Goal: Contribute content: Contribute content

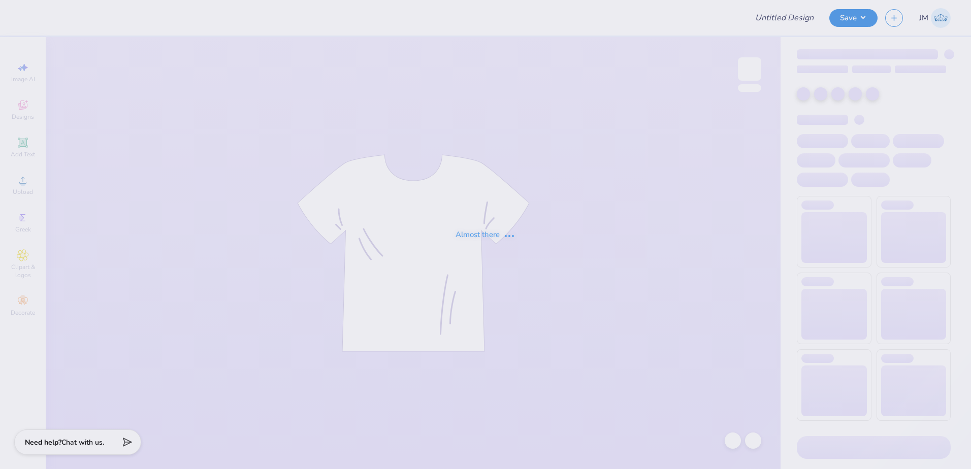
type input "DG Dad's Weekend"
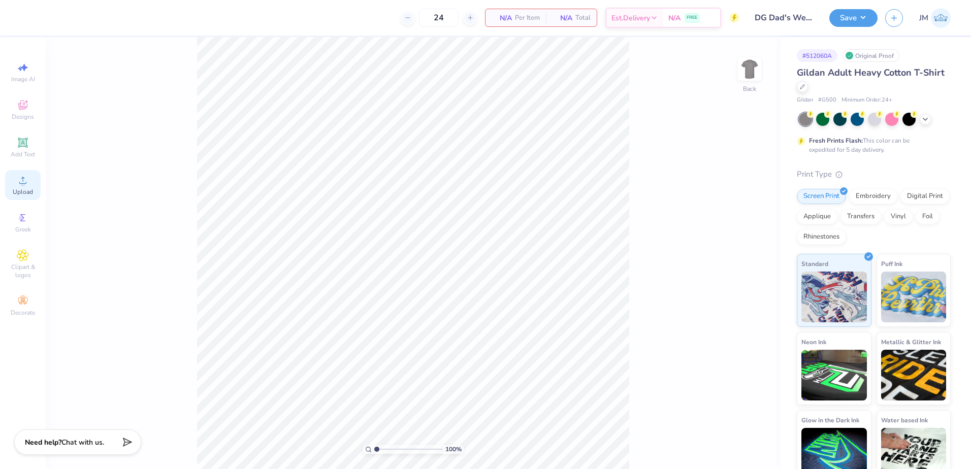
click at [30, 180] on div "Upload" at bounding box center [23, 185] width 36 height 30
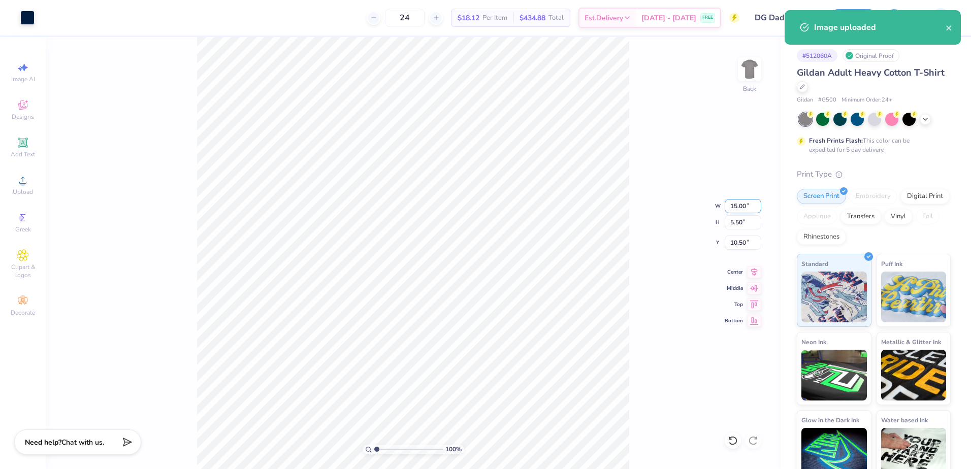
click at [739, 209] on input "15.00" at bounding box center [743, 206] width 37 height 14
paste input "2.9473"
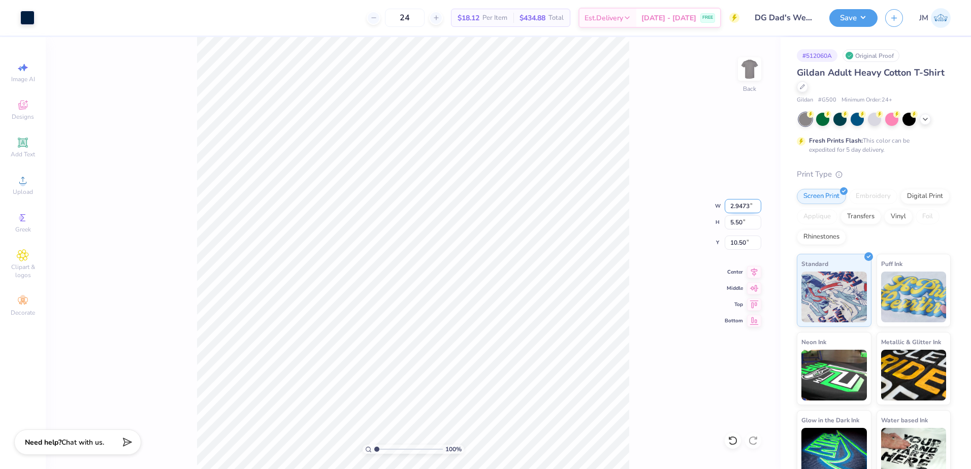
type input "2.95"
type input "1.08"
type input "12.71"
type input "8.37"
type input "2.6"
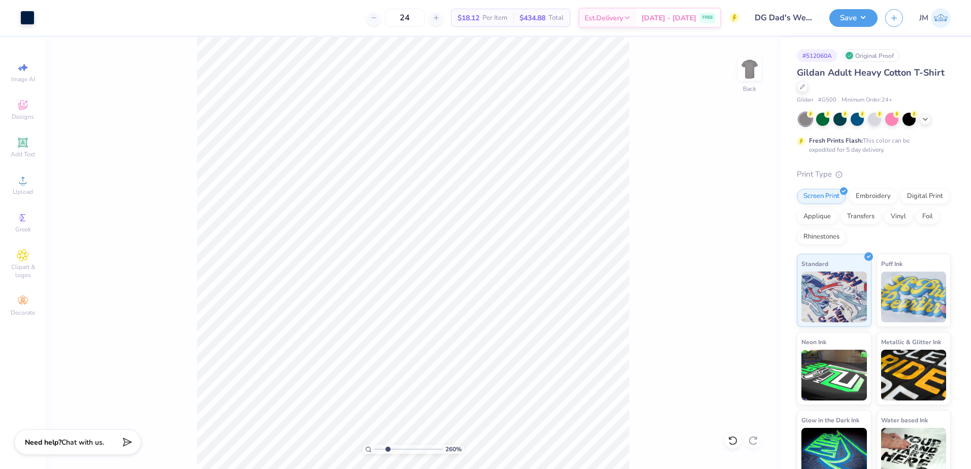
click at [387, 447] on input "range" at bounding box center [408, 449] width 69 height 9
click at [33, 144] on div "Add Text" at bounding box center [23, 148] width 36 height 30
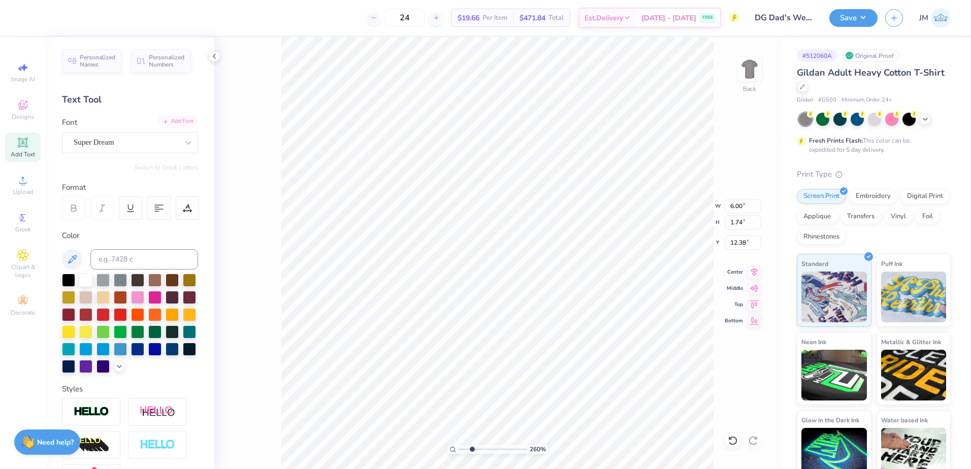
click at [183, 125] on div "Add Font" at bounding box center [178, 122] width 40 height 12
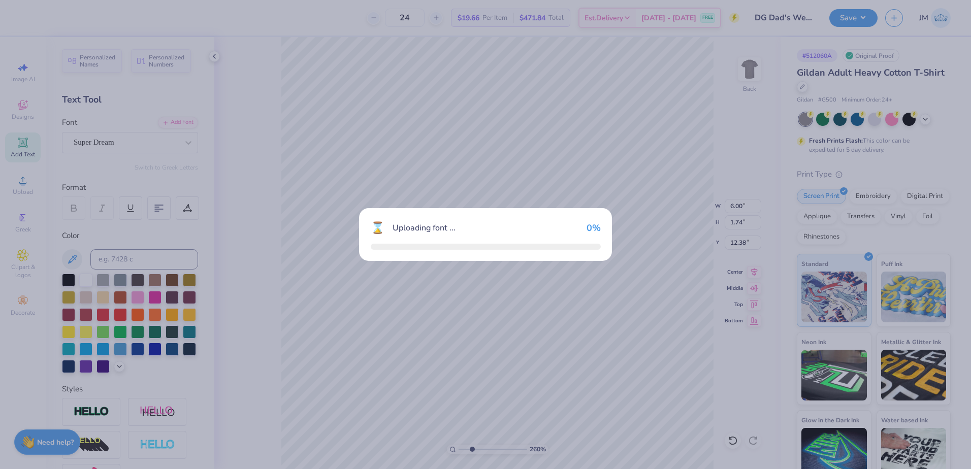
type input "6.95"
type input "1.92"
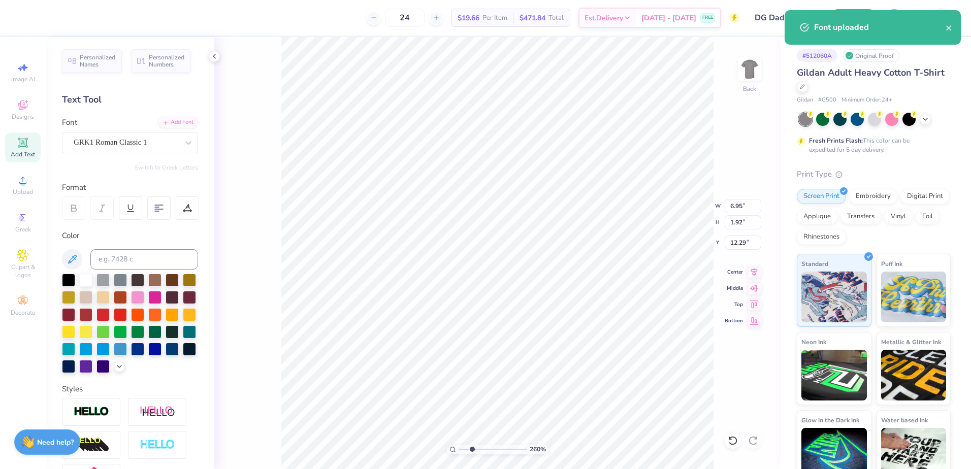
type input "10.96"
type textarea "usc"
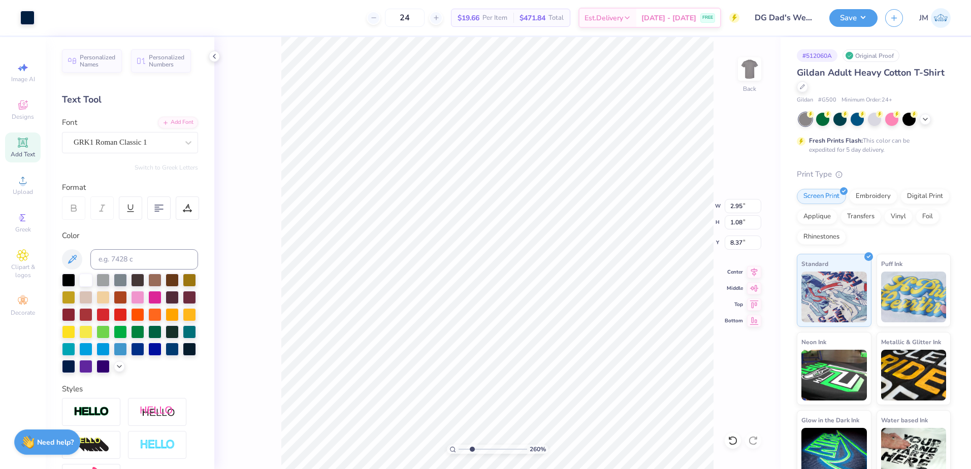
type input "5.38"
type input "1.89"
type input "10.97"
click at [127, 257] on input at bounding box center [144, 259] width 108 height 20
type input "282"
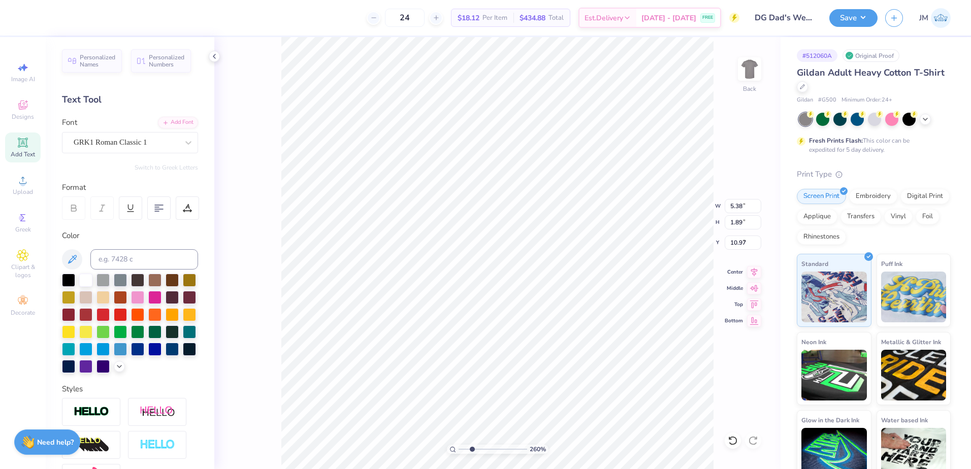
type input "6.48"
type input "1.38"
type input "0.48"
type input "8.37"
type input "3.87"
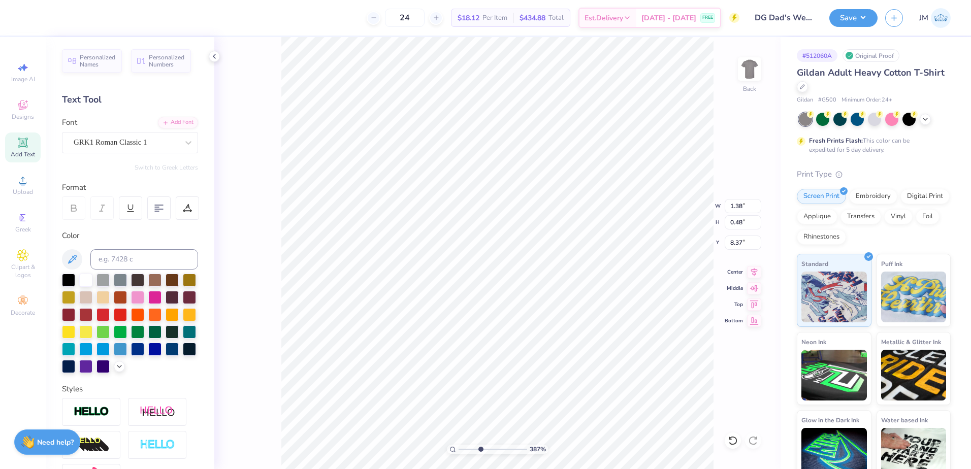
click at [480, 449] on input "range" at bounding box center [493, 449] width 69 height 9
drag, startPoint x: 739, startPoint y: 206, endPoint x: 715, endPoint y: 217, distance: 26.8
click at [739, 205] on input "1.38" at bounding box center [743, 206] width 37 height 14
paste input "777"
type input "1.78"
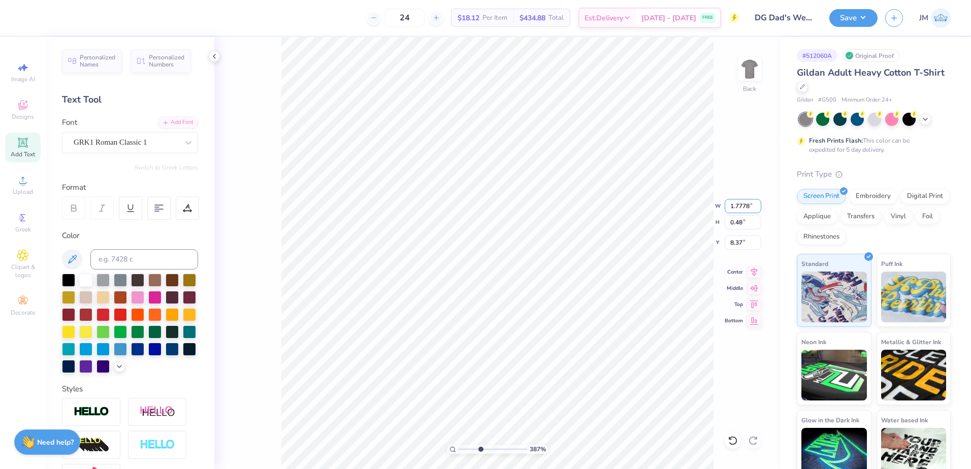
type input "0.63"
type input "8.30"
type input "8.29"
type input "1.32"
type input "0.47"
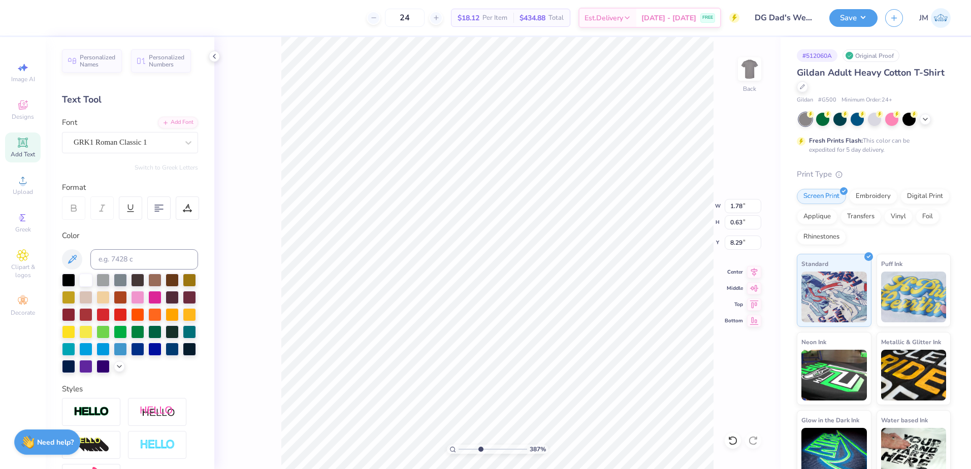
type input "8.45"
type input "7.62"
paste textarea "dad’s weekend"
type textarea "dad’s weekend"
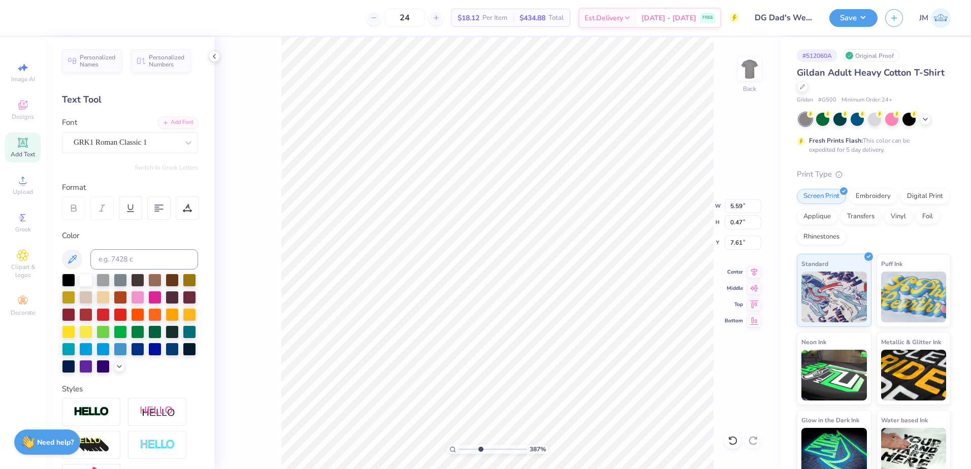
type input "3.15"
type input "0.26"
type input "7.96"
type input "2.97"
type input "0.25"
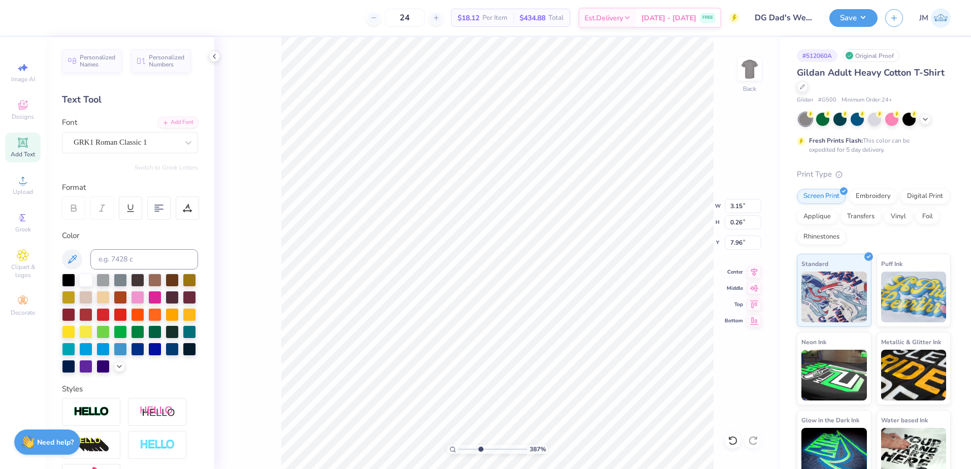
type input "7.97"
type input "7.64"
type textarea "trojans"
type input "2.27"
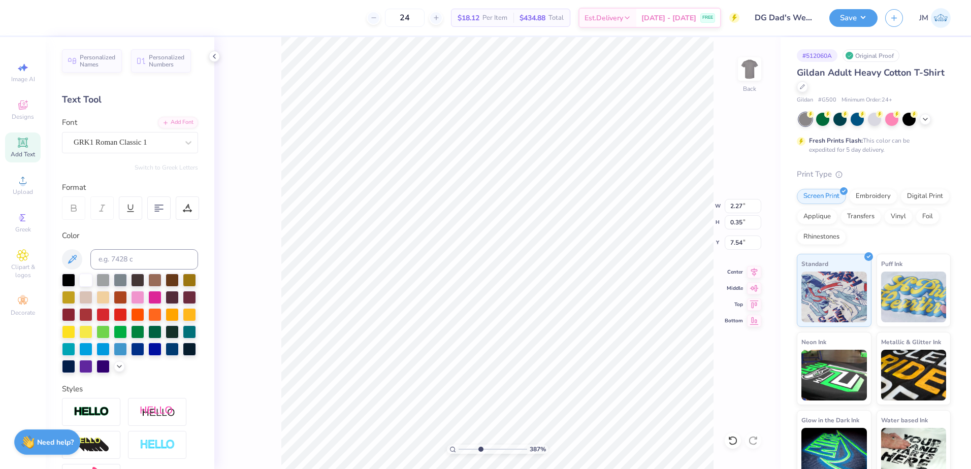
type input "0.35"
type input "7.54"
type input "2.22"
type input "0.34"
type input "2.93"
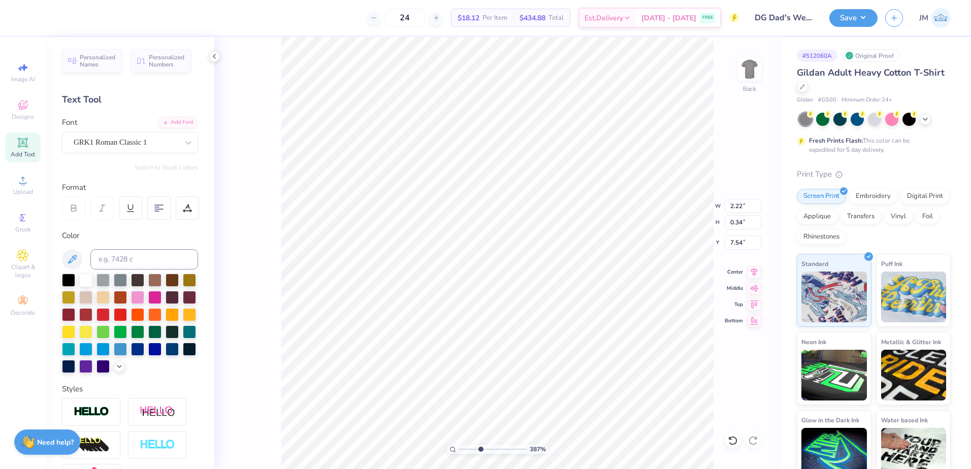
type input "0.45"
type input "7.44"
type input "6.56"
type textarea "DG"
type input "2.44"
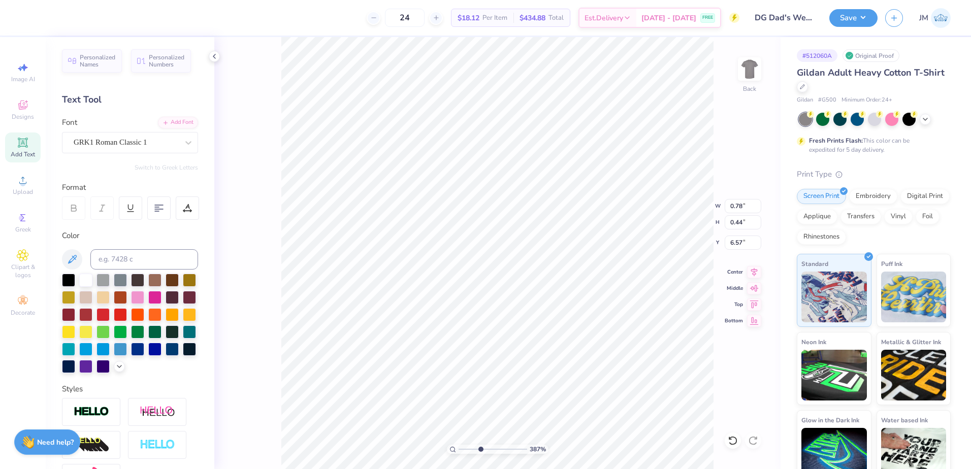
type input "1.37"
type input "5.95"
type input "8.51"
type input "4.61"
click at [485, 448] on input "range" at bounding box center [493, 449] width 69 height 9
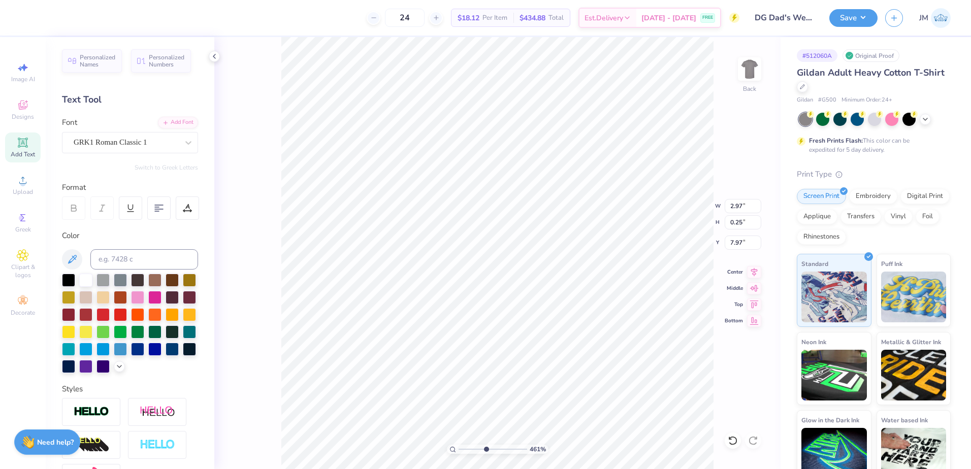
type input "8.04"
type input "2.93"
type input "0.45"
type input "7.52"
type input "2.44"
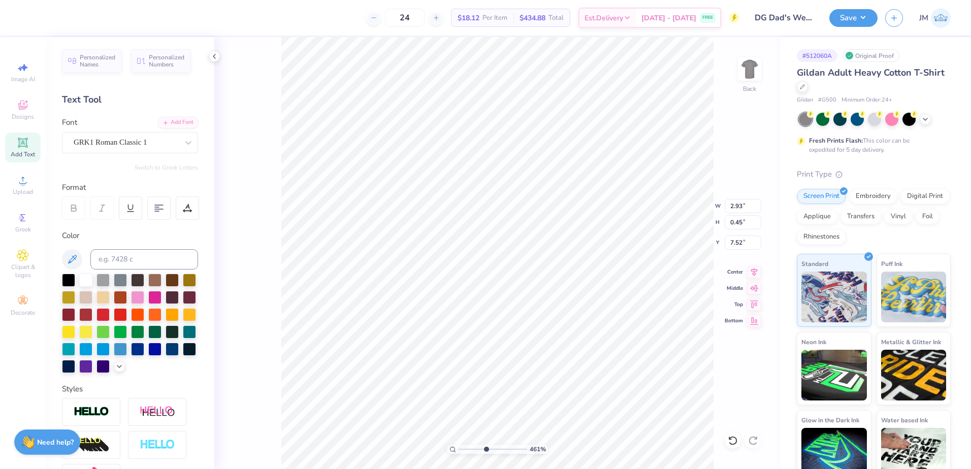
type input "1.37"
type input "6.05"
drag, startPoint x: 738, startPoint y: 222, endPoint x: 732, endPoint y: 219, distance: 6.4
click at [737, 221] on input "3.41" at bounding box center [743, 222] width 37 height 14
type input "3.5"
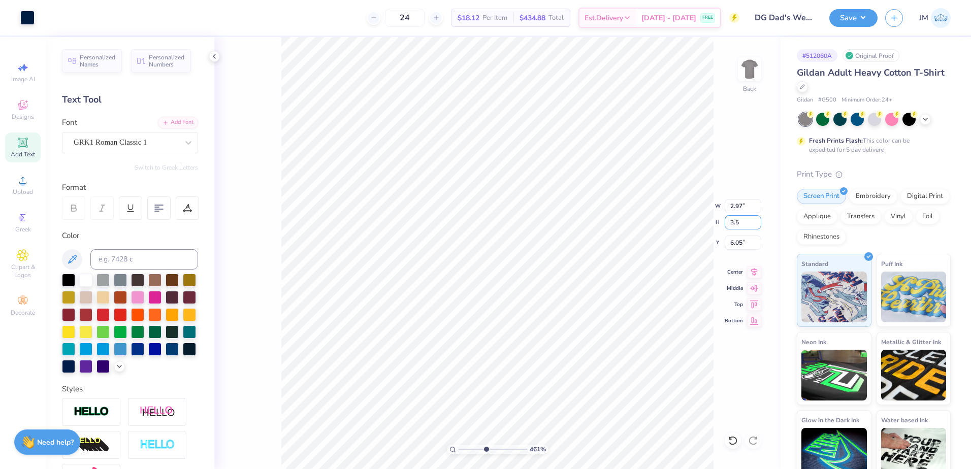
type input "3.04"
type input "3.50"
type input "6.00"
click at [486, 359] on li "Group" at bounding box center [486, 358] width 80 height 20
drag, startPoint x: 480, startPoint y: 448, endPoint x: 455, endPoint y: 442, distance: 25.6
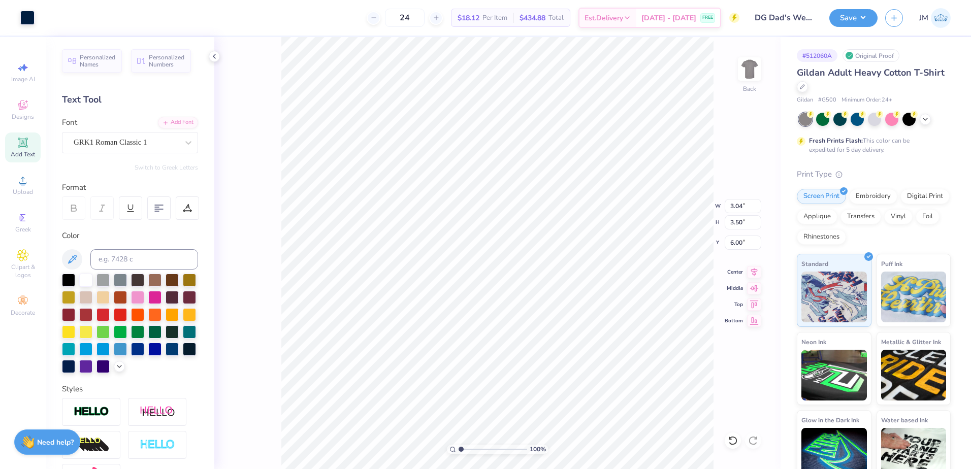
type input "1"
click at [459, 445] on input "range" at bounding box center [493, 449] width 69 height 9
click at [734, 238] on input "6.00" at bounding box center [743, 243] width 37 height 14
click at [742, 220] on input "3.50" at bounding box center [743, 222] width 37 height 14
type input "3.00"
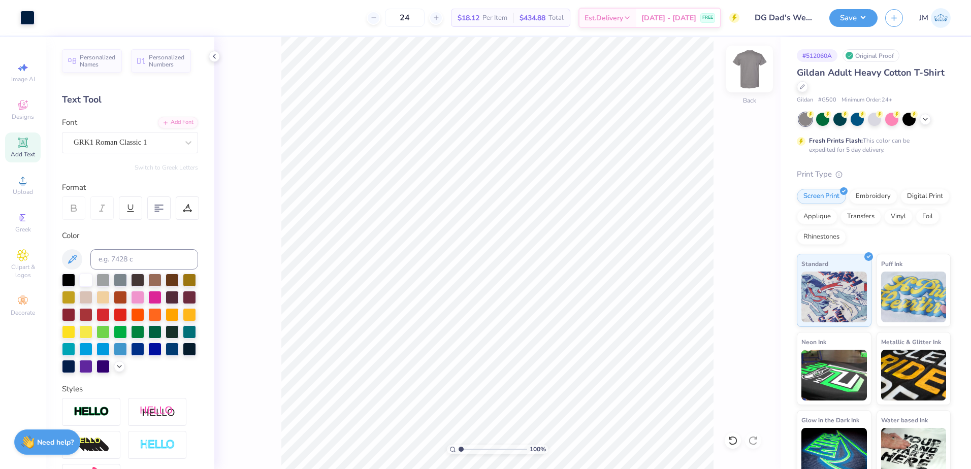
click at [760, 68] on img at bounding box center [749, 69] width 41 height 41
click at [19, 180] on icon at bounding box center [23, 180] width 12 height 12
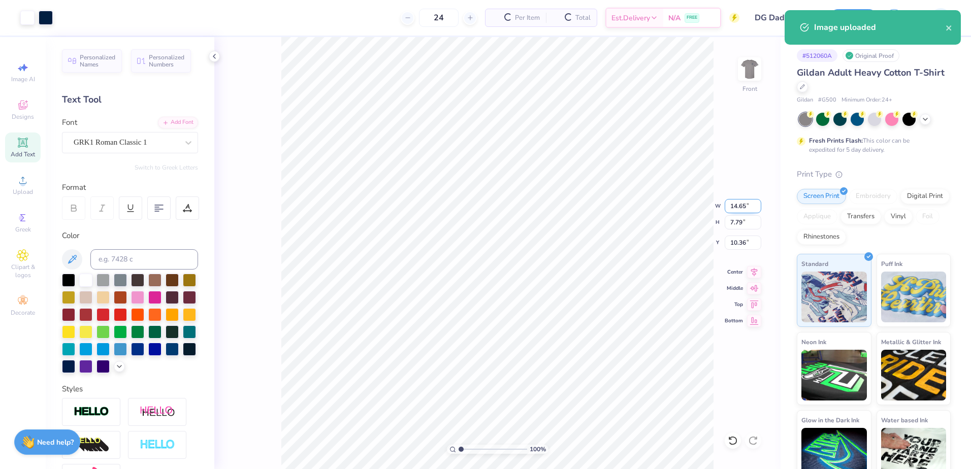
click at [739, 208] on input "14.65" at bounding box center [743, 206] width 37 height 14
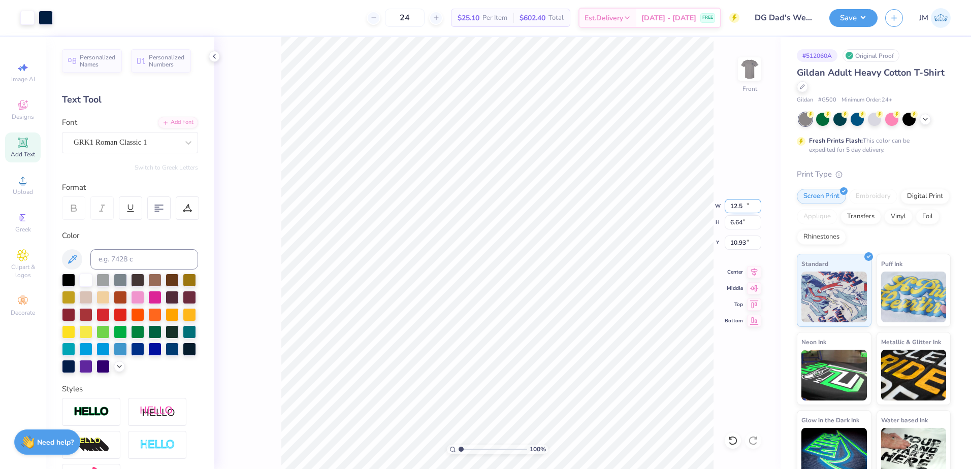
type input "12.50"
type input "6.64"
type input "10.93"
click at [468, 449] on input "range" at bounding box center [493, 449] width 69 height 9
click at [168, 121] on div "Add Font" at bounding box center [178, 122] width 40 height 12
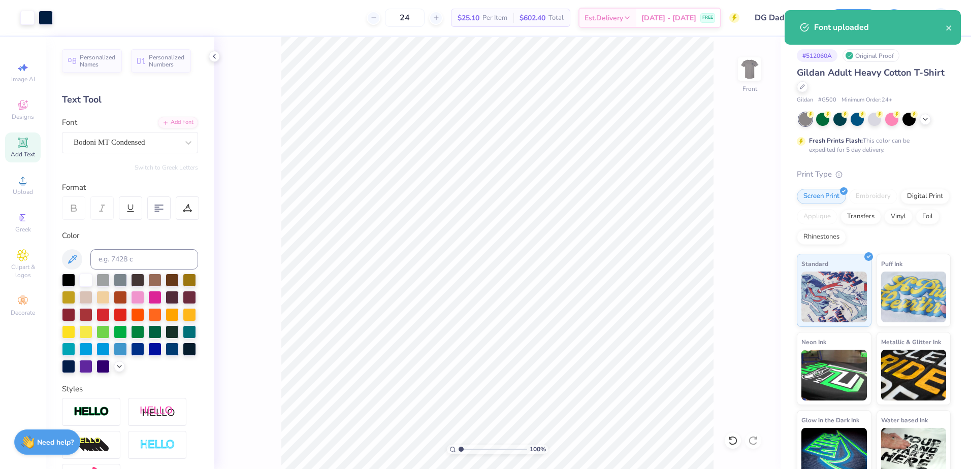
drag, startPoint x: 466, startPoint y: 448, endPoint x: 459, endPoint y: 447, distance: 6.7
type input "1"
click at [459, 447] on input "range" at bounding box center [493, 449] width 69 height 9
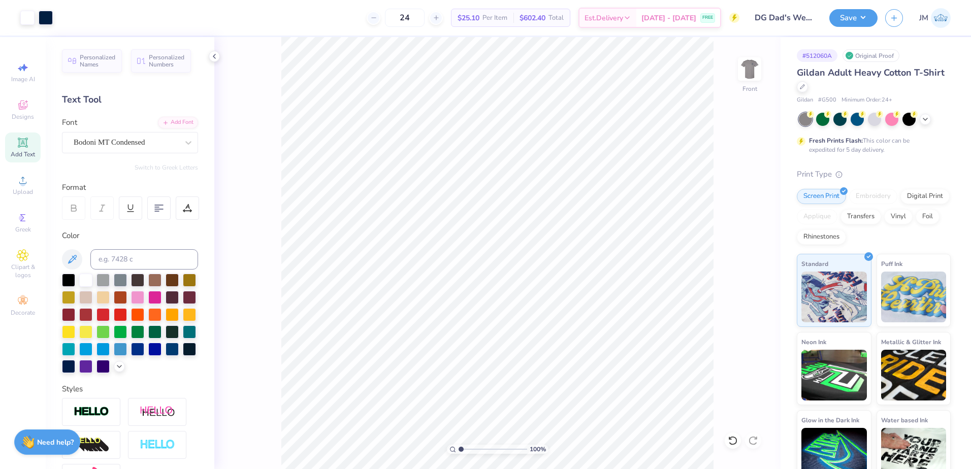
click at [22, 149] on div "Add Text" at bounding box center [23, 148] width 36 height 30
click at [116, 139] on div "Super Dream" at bounding box center [126, 143] width 107 height 16
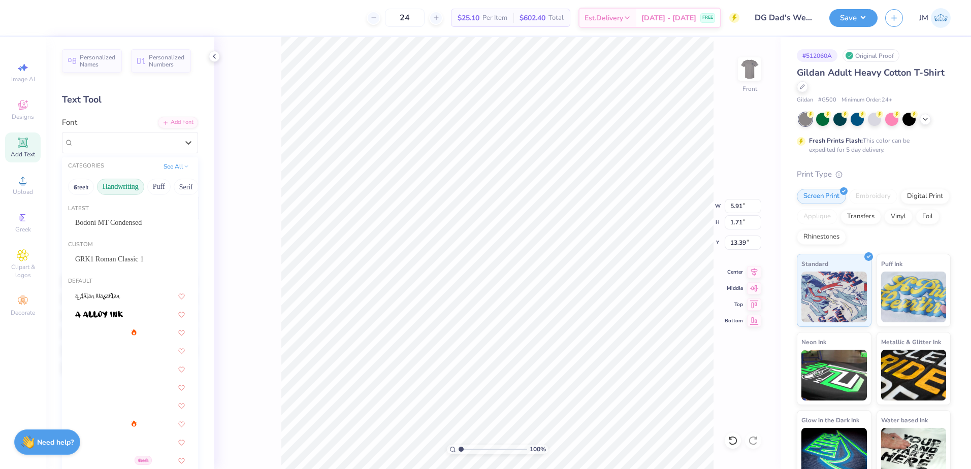
type input "7.43"
click at [102, 225] on span "Bodoni MT Condensed" at bounding box center [108, 222] width 67 height 11
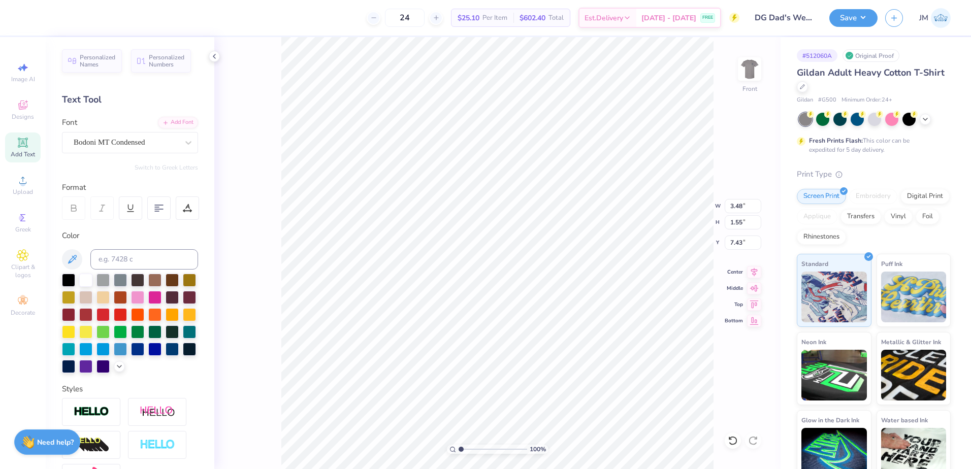
type input "3.48"
type input "1.55"
type input "7.51"
type textarea "DAD'S WEEKEND"
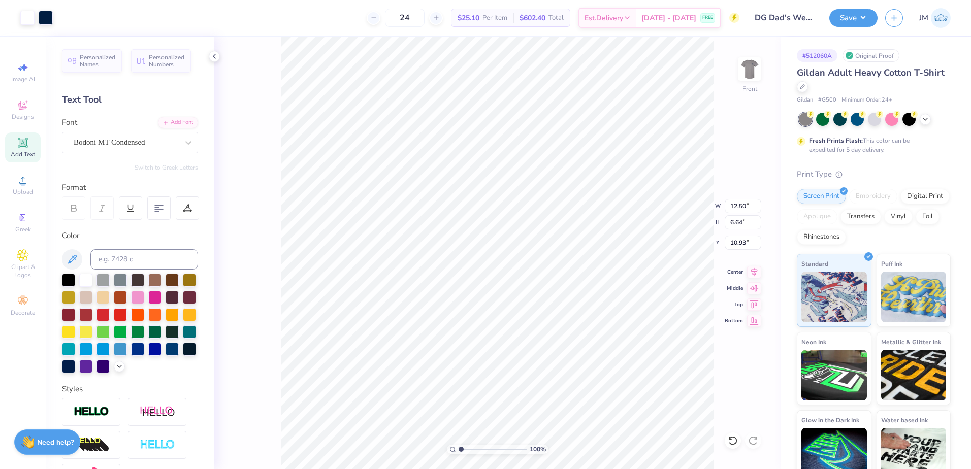
type input "11.13"
type input "1.60"
type input "7.49"
click at [152, 261] on input at bounding box center [144, 259] width 108 height 20
type input "282"
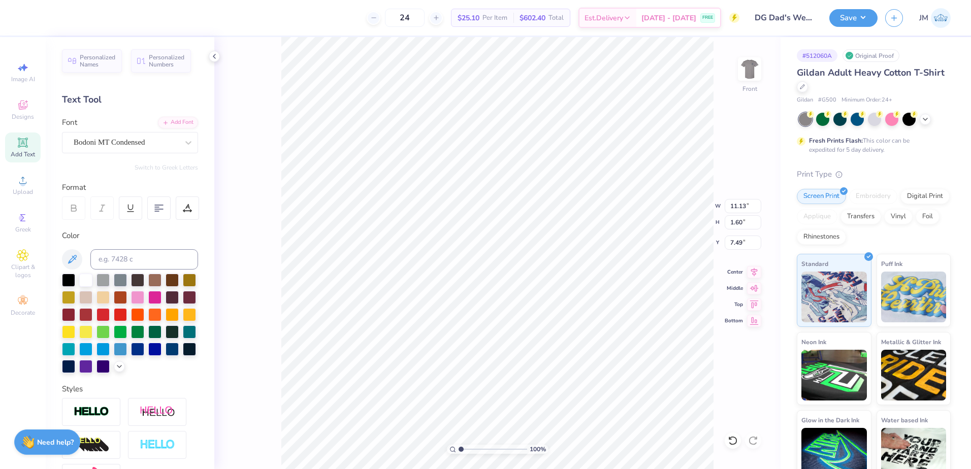
type input "9.11"
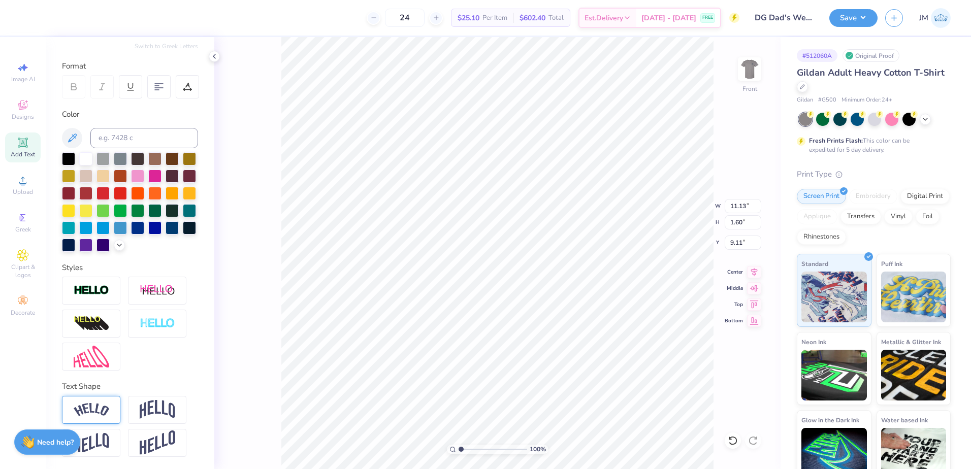
scroll to position [139, 0]
click at [149, 413] on img at bounding box center [158, 409] width 36 height 19
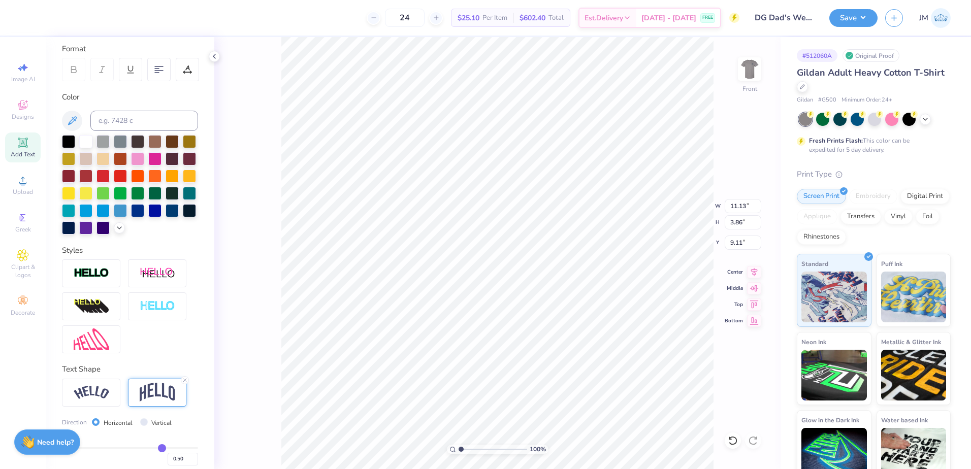
type input "3.86"
type input "7.98"
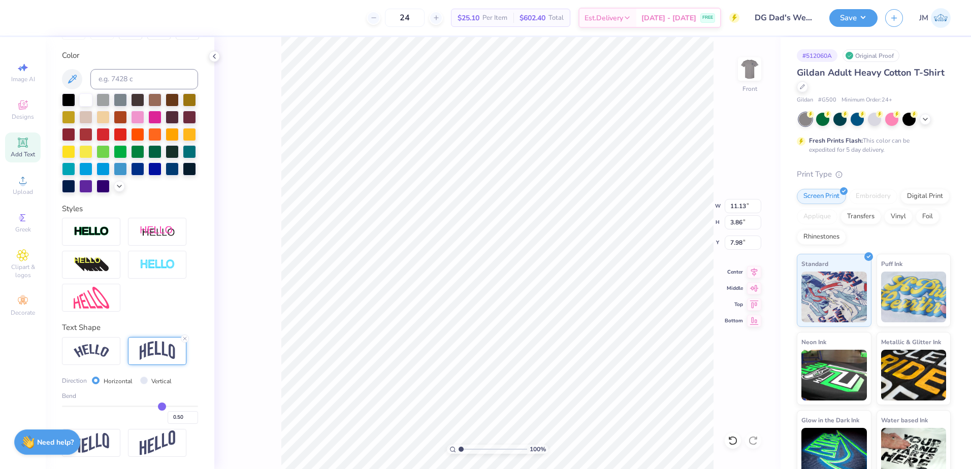
scroll to position [198, 0]
click at [150, 405] on div "Bend 0.50" at bounding box center [130, 408] width 136 height 32
type input "0.46"
type input "0.45"
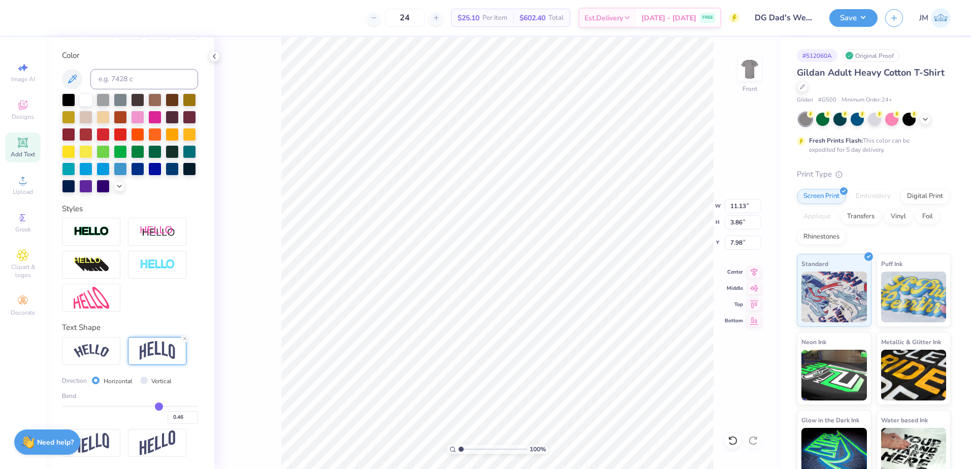
type input "0.45"
click at [153, 407] on input "range" at bounding box center [130, 407] width 136 height 2
type input "3.61"
type input "8.11"
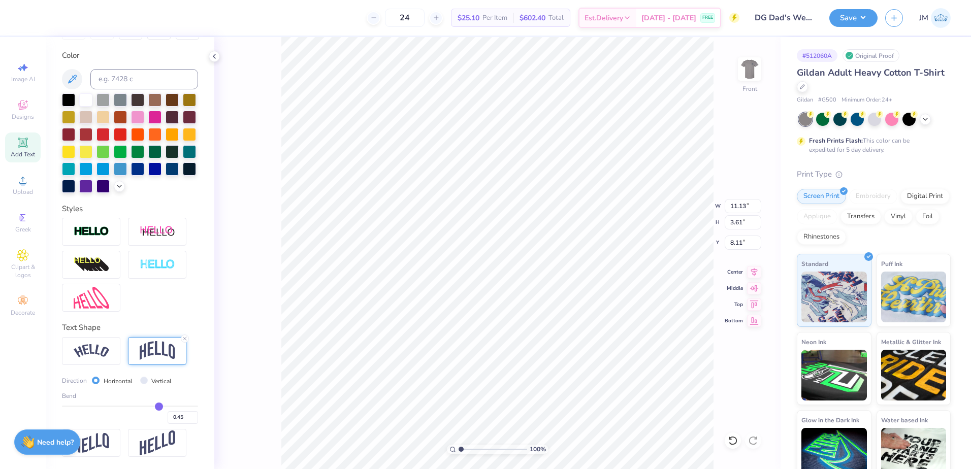
type input "0.42"
type input "0.41"
type input "0.4"
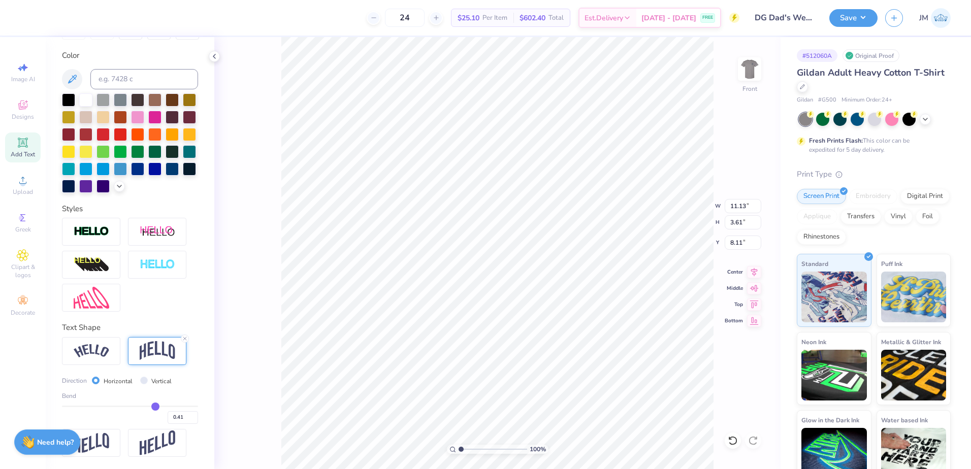
type input "0.40"
type input "0.39"
type input "0.38"
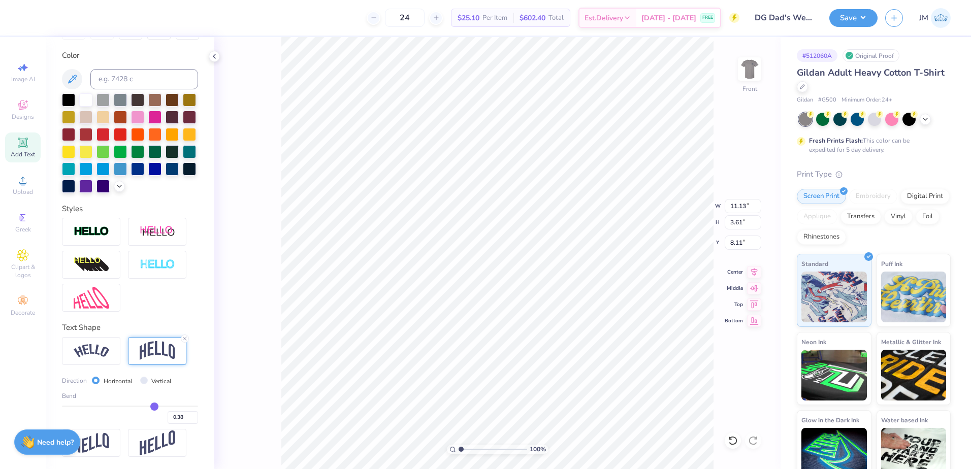
type input "0.38"
click at [149, 407] on input "range" at bounding box center [130, 407] width 136 height 2
type input "3.27"
type input "8.28"
type input "0.35"
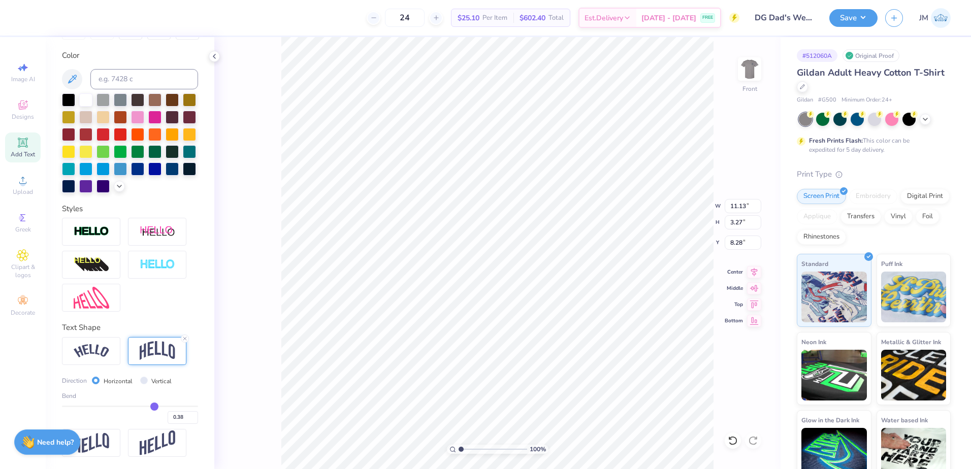
type input "0.35"
type input "0.34"
type input "0.32"
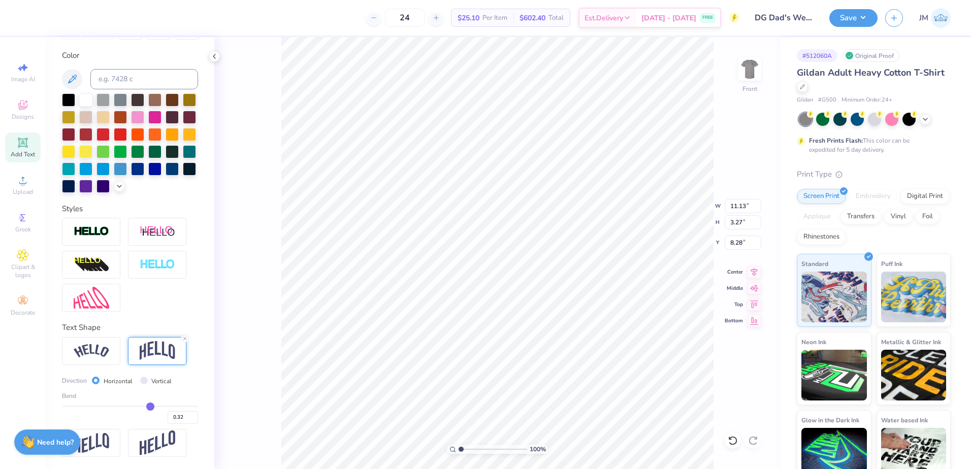
type input "0.31"
type input "0.3"
type input "0.30"
type input "0.29"
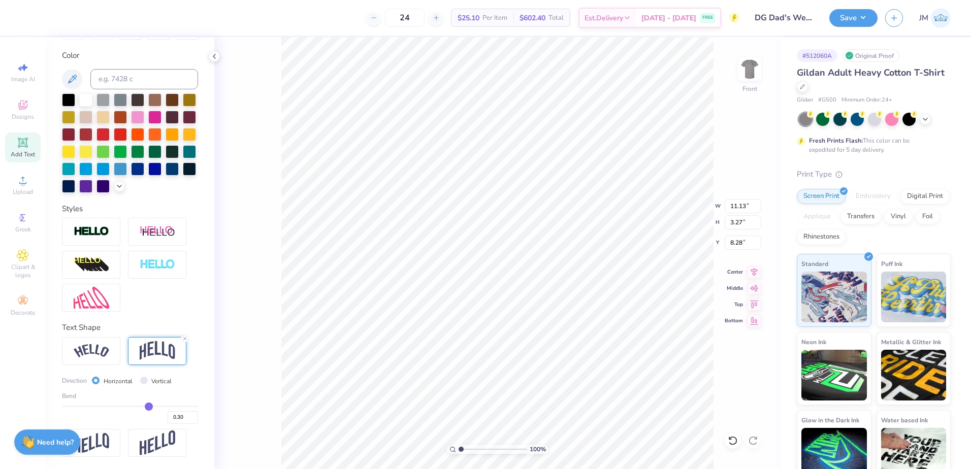
type input "0.29"
type input "0.28"
click at [143, 407] on input "range" at bounding box center [130, 407] width 136 height 2
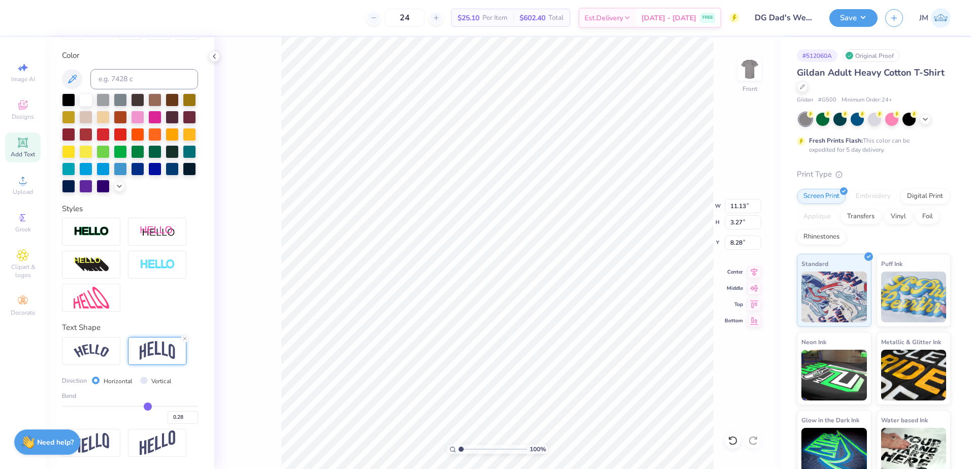
type input "2.80"
type input "8.51"
type input "0.27"
type input "0.26"
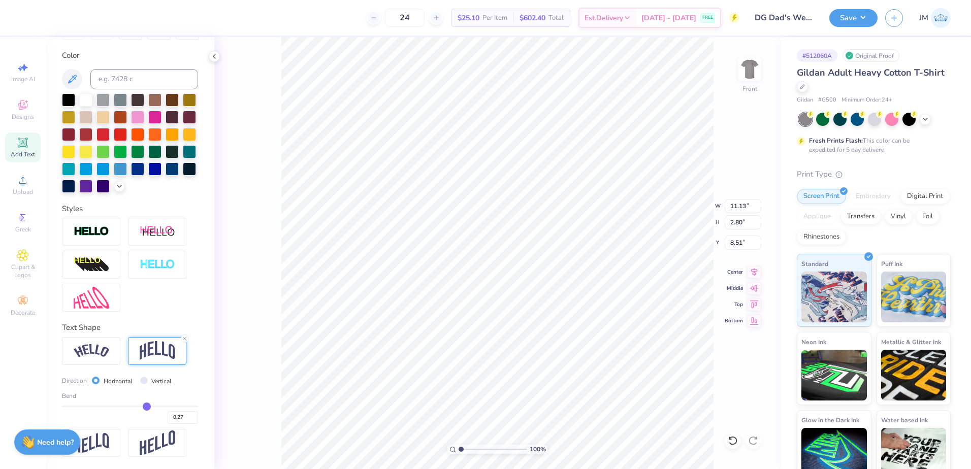
type input "0.26"
type input "0.25"
type input "0.24"
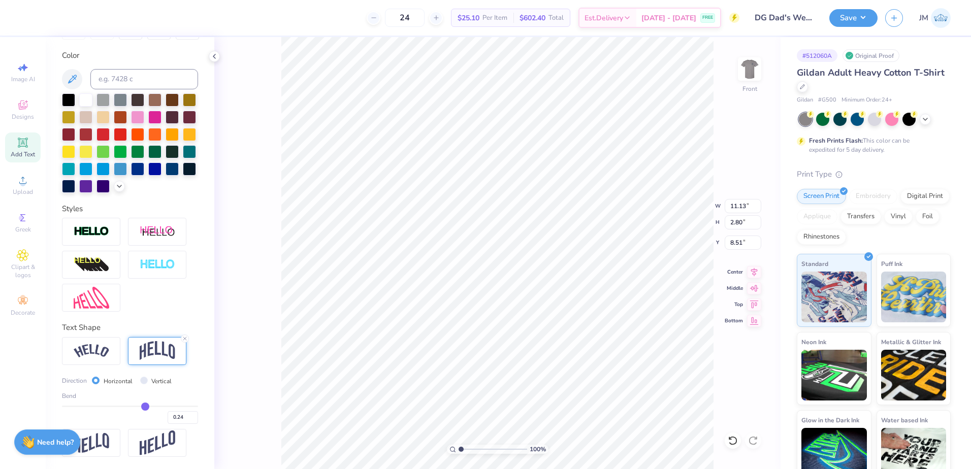
type input "0.24"
click at [141, 407] on input "range" at bounding box center [130, 407] width 136 height 2
type input "2.62"
type input "8.60"
type input "2.01"
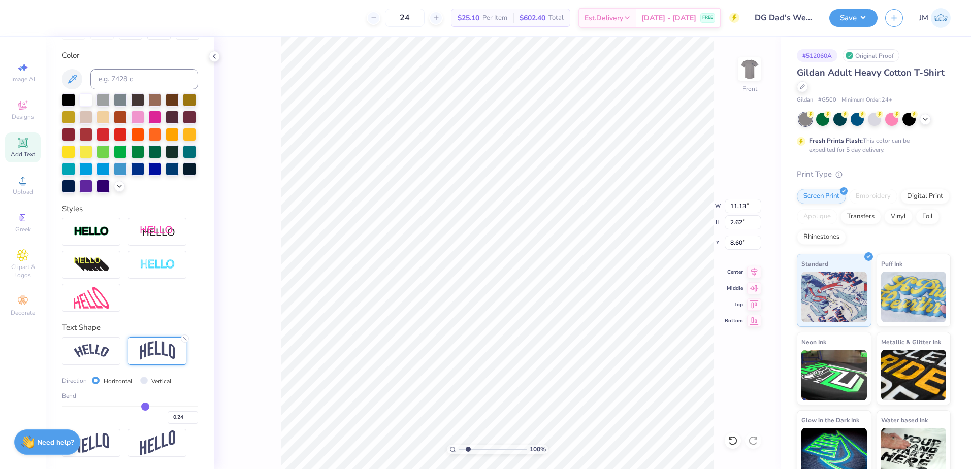
click at [468, 450] on input "range" at bounding box center [493, 449] width 69 height 9
type input "9.39"
type input "12.67"
type input "2.98"
type input "8.92"
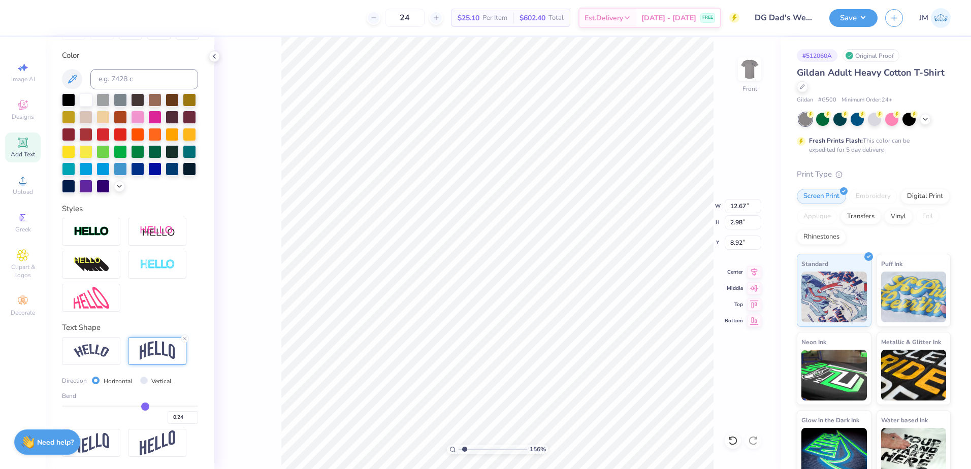
click at [465, 449] on input "range" at bounding box center [493, 449] width 69 height 9
click at [464, 449] on input "range" at bounding box center [493, 449] width 69 height 9
type input "2.01"
click at [468, 450] on input "range" at bounding box center [493, 449] width 69 height 9
type input "8.98"
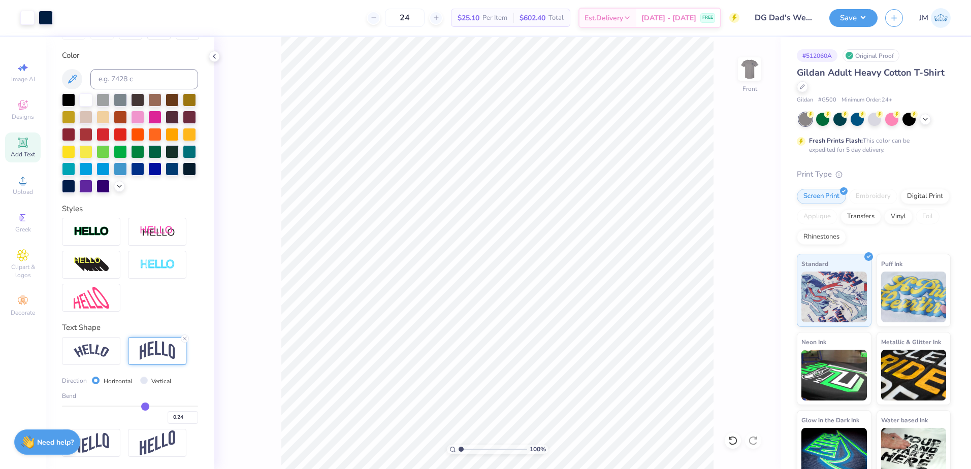
drag, startPoint x: 465, startPoint y: 448, endPoint x: 459, endPoint y: 448, distance: 5.6
type input "1"
click at [459, 448] on input "range" at bounding box center [493, 449] width 69 height 9
click at [21, 178] on icon at bounding box center [23, 180] width 12 height 12
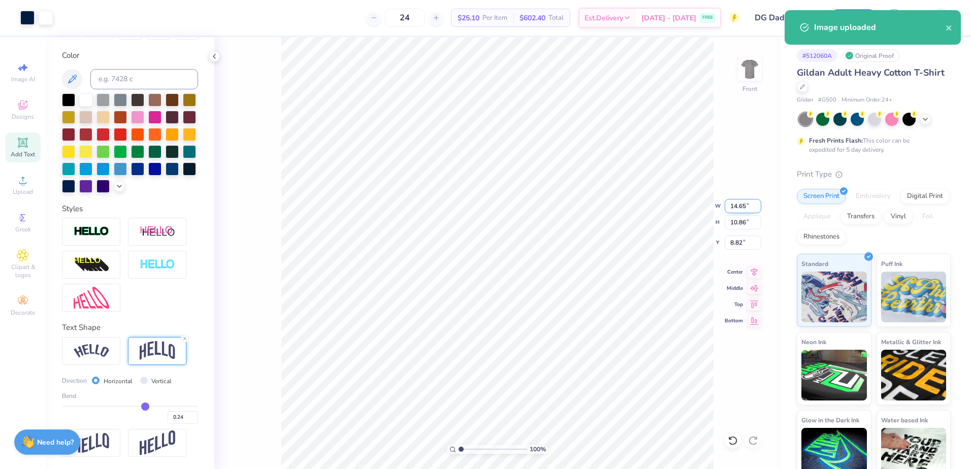
click at [742, 206] on input "14.65" at bounding box center [743, 206] width 37 height 14
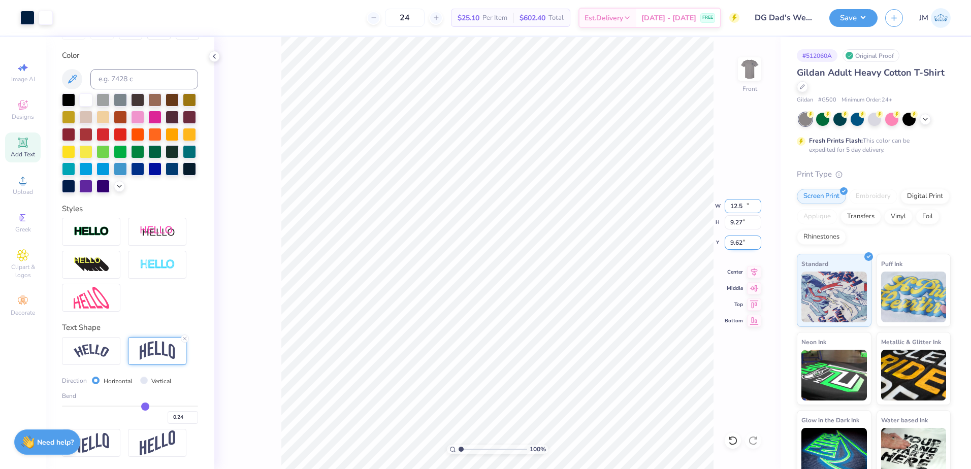
type input "12.50"
type input "9.27"
click at [739, 242] on input "9.62" at bounding box center [743, 243] width 37 height 14
click at [742, 221] on input "9.27" at bounding box center [743, 222] width 37 height 14
type input "3.00"
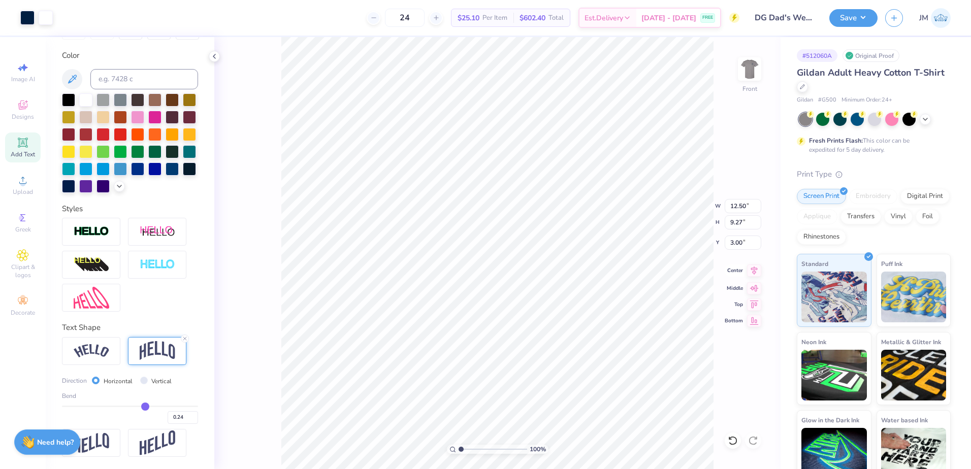
click at [756, 270] on icon at bounding box center [754, 271] width 7 height 9
click at [26, 146] on icon at bounding box center [23, 143] width 8 height 8
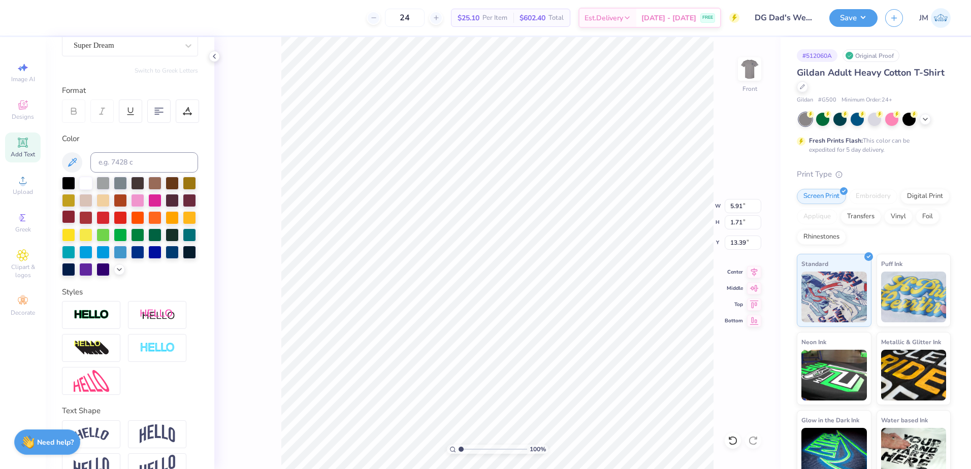
scroll to position [0, 0]
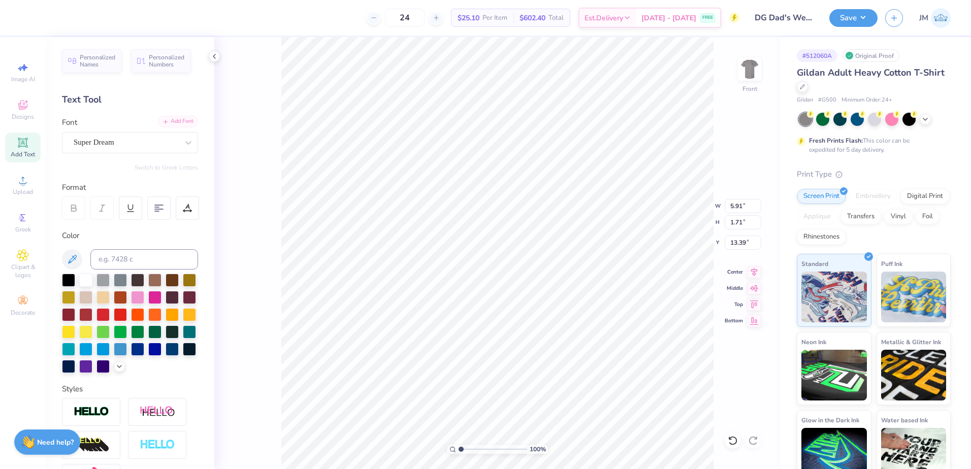
click at [172, 120] on div "Add Font" at bounding box center [178, 122] width 40 height 12
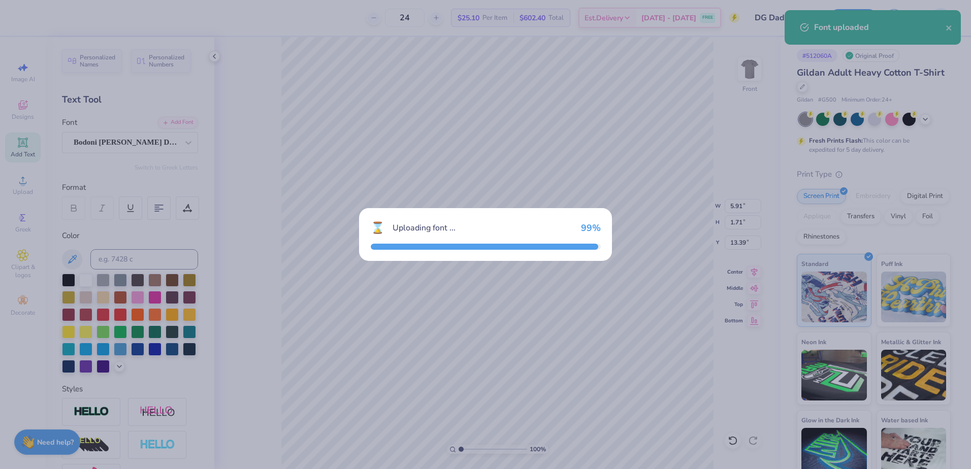
type input "5.59"
type input "1.58"
type input "13.46"
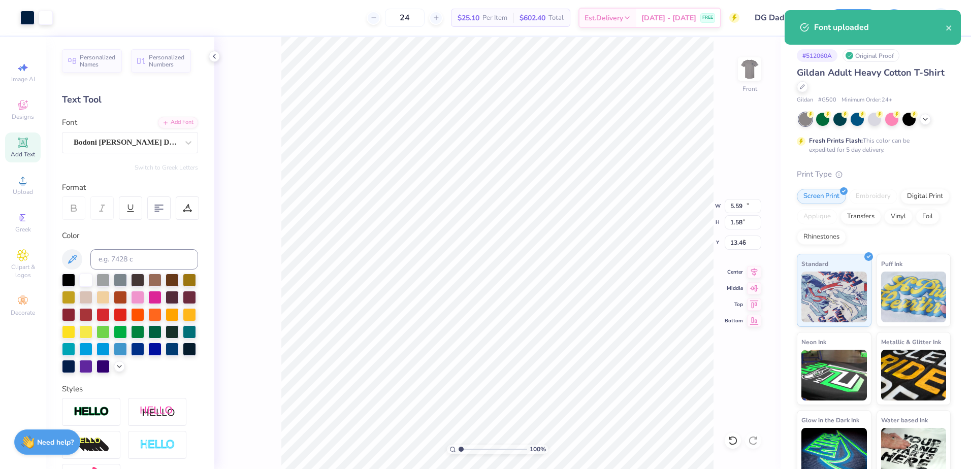
type input "12.50"
type input "9.27"
type input "3.00"
type input "5.59"
type input "1.58"
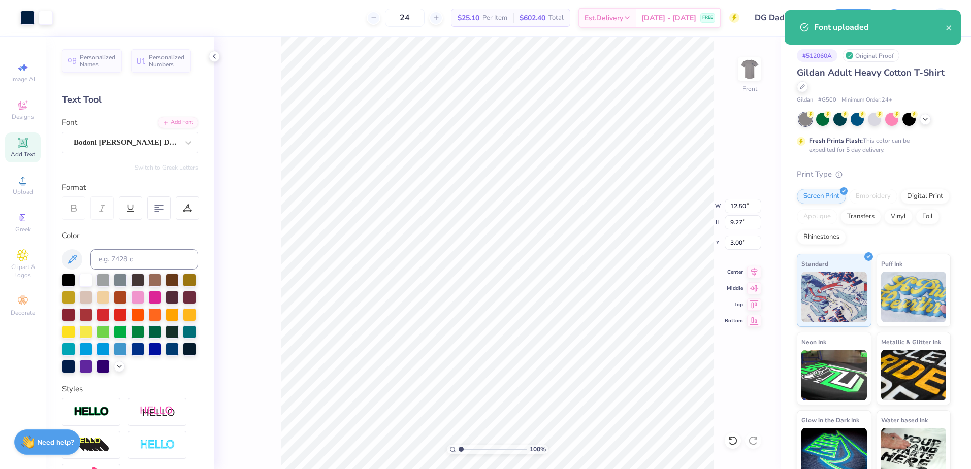
type input "13.46"
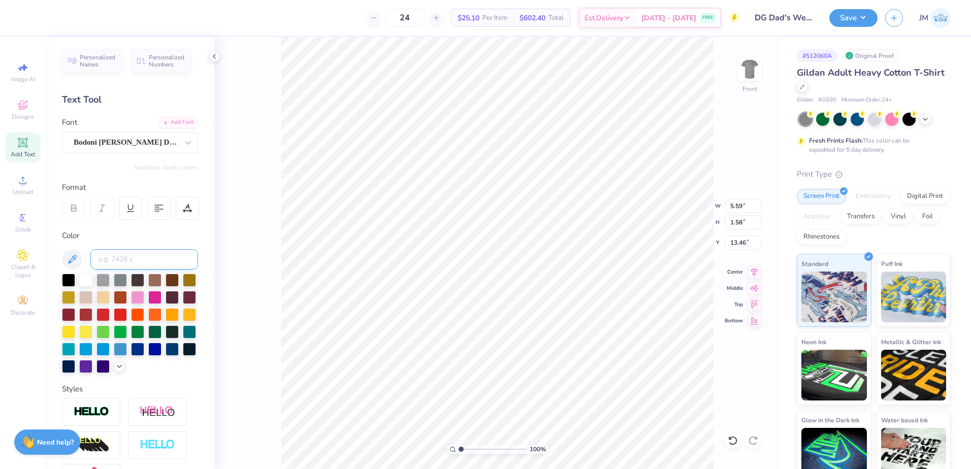
click at [128, 257] on input at bounding box center [144, 259] width 108 height 20
type input "282"
click at [473, 450] on input "range" at bounding box center [493, 449] width 69 height 9
type input "2.01"
click at [468, 450] on input "range" at bounding box center [493, 449] width 69 height 9
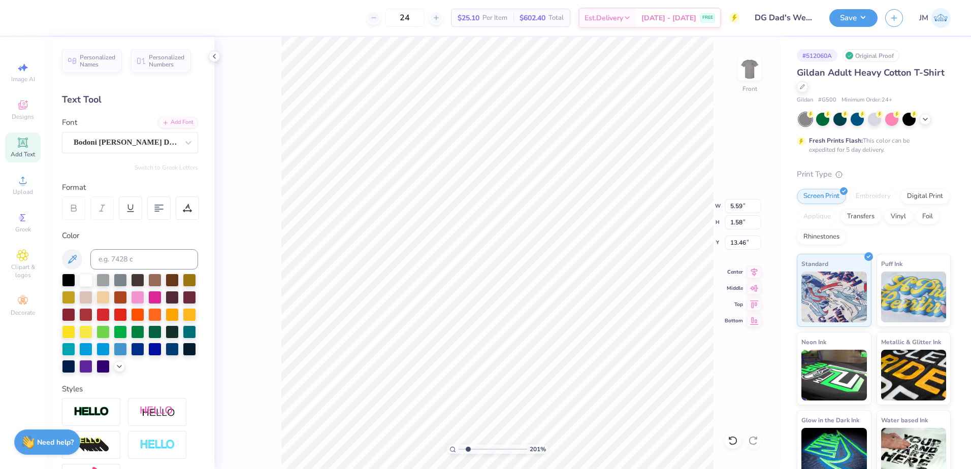
scroll to position [9, 3]
type textarea "USC VS [US_STATE]"
type input "12.50"
type input "9.27"
type input "3.00"
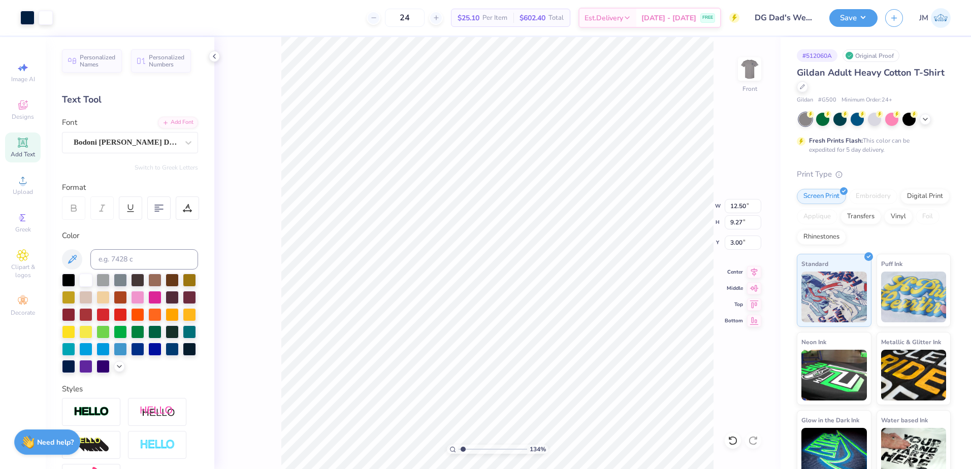
type input "1.34"
click at [463, 451] on input "range" at bounding box center [493, 449] width 69 height 9
type input "7.26"
type input "0.63"
type input "12.56"
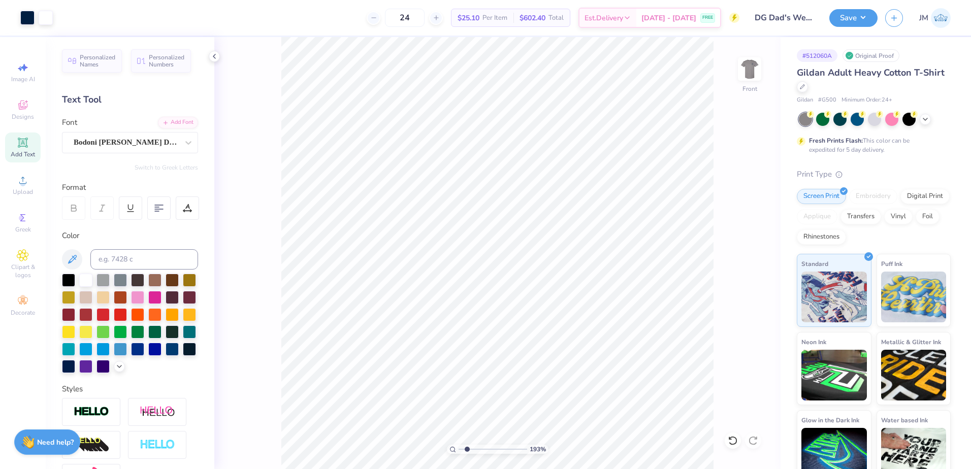
type input "1.93"
click at [467, 449] on input "range" at bounding box center [493, 449] width 69 height 9
click at [175, 125] on div "Add Font" at bounding box center [178, 122] width 40 height 12
type textarea "USC VS [US_STATE]"
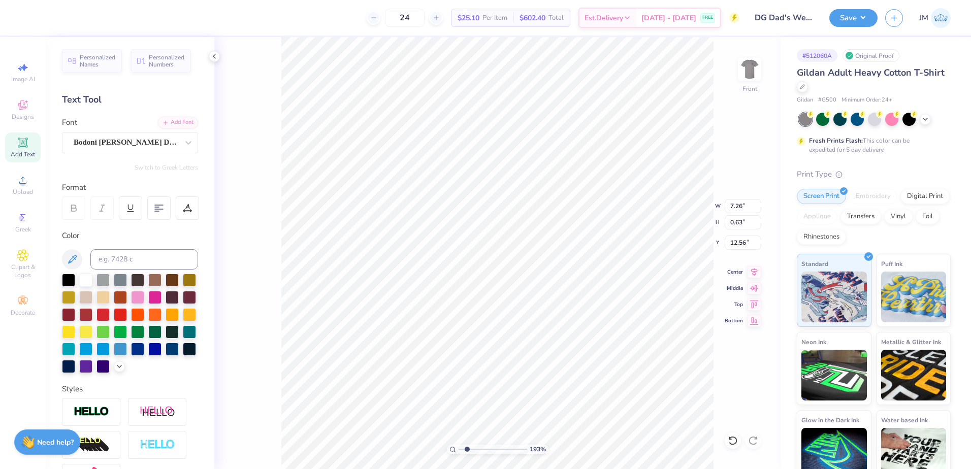
type input "12.50"
type input "9.27"
type input "3.00"
type input "13.82"
click at [162, 141] on div "Bodoni [PERSON_NAME] Display QLt" at bounding box center [126, 143] width 107 height 16
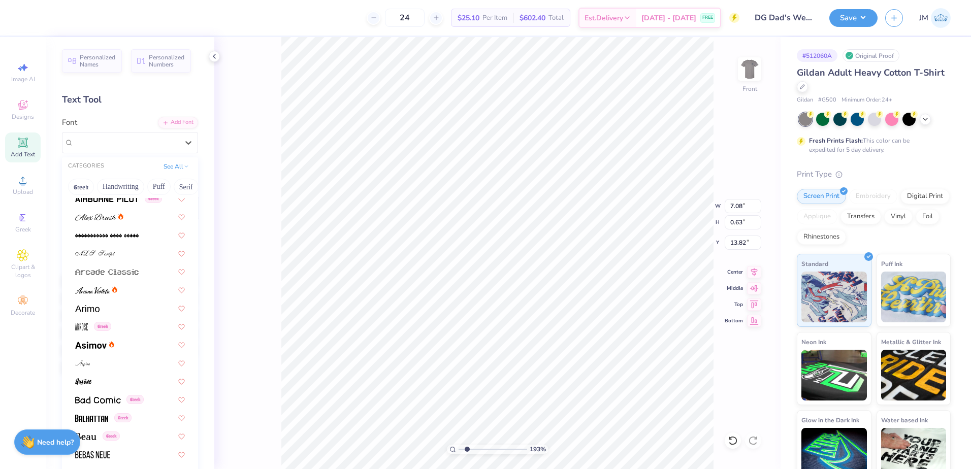
scroll to position [339, 0]
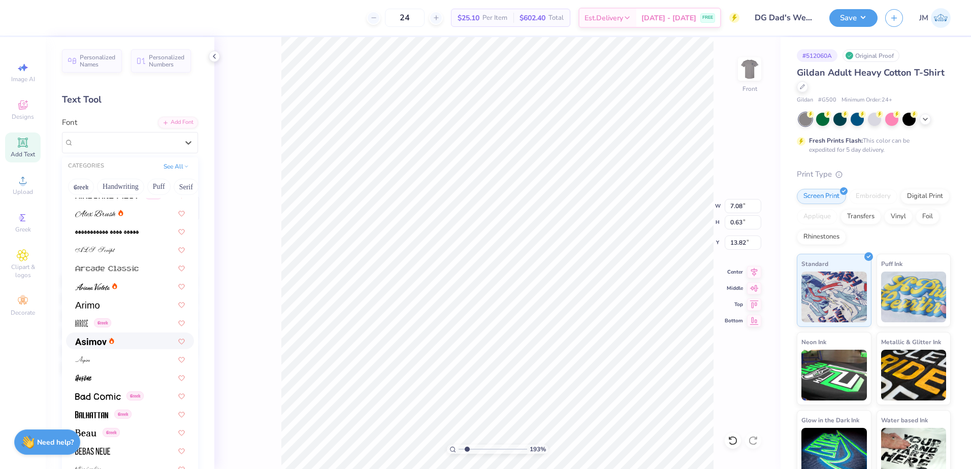
click at [116, 343] on div at bounding box center [130, 341] width 110 height 11
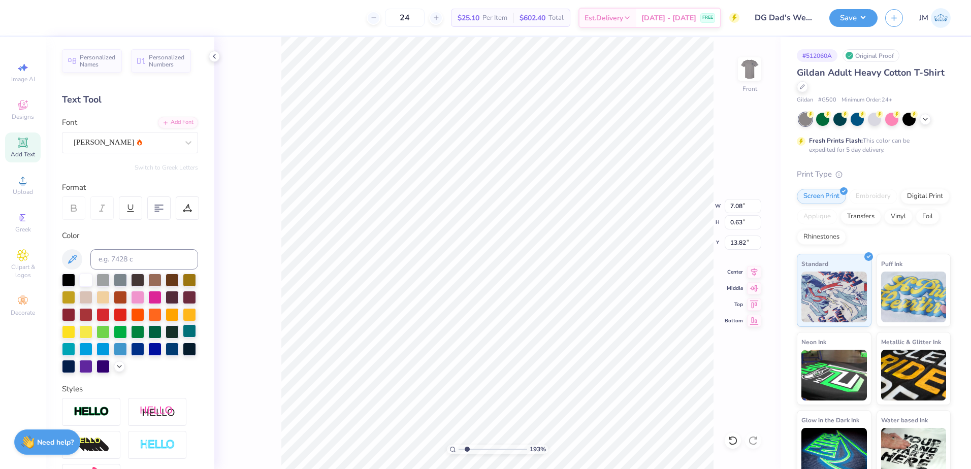
type input "7.83"
type input "0.68"
type input "13.79"
type textarea "®"
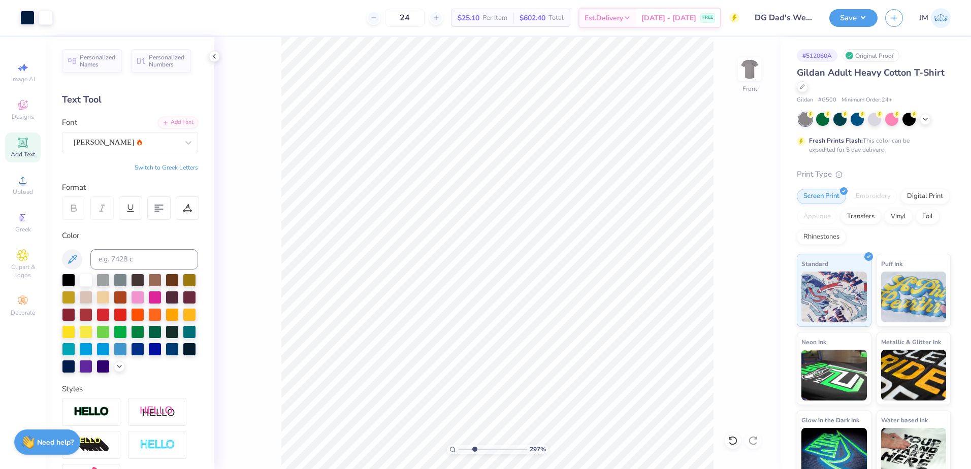
type input "2.97"
click at [474, 448] on input "range" at bounding box center [493, 449] width 69 height 9
type input "12.56"
type input "0.32"
type input "0.33"
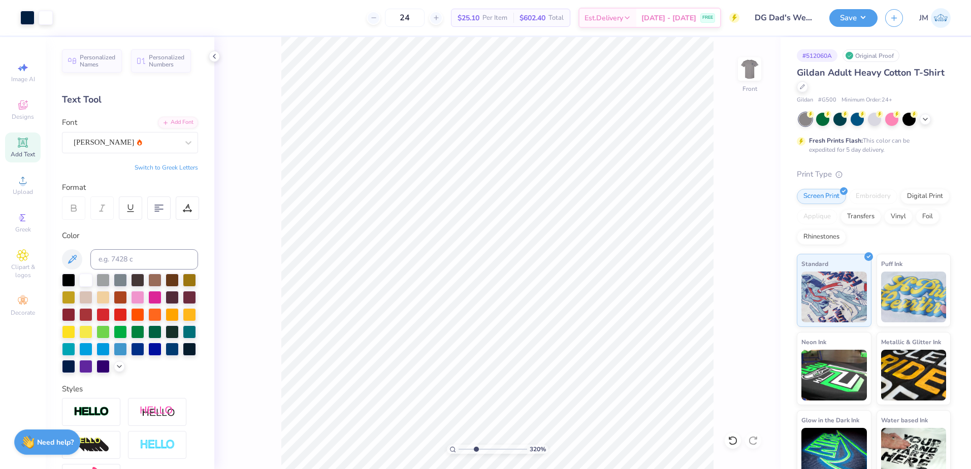
drag, startPoint x: 470, startPoint y: 448, endPoint x: 476, endPoint y: 436, distance: 13.6
click at [476, 445] on input "range" at bounding box center [493, 449] width 69 height 9
click at [481, 448] on input "range" at bounding box center [493, 449] width 69 height 9
drag, startPoint x: 476, startPoint y: 448, endPoint x: 466, endPoint y: 440, distance: 13.4
click at [466, 445] on input "range" at bounding box center [493, 449] width 69 height 9
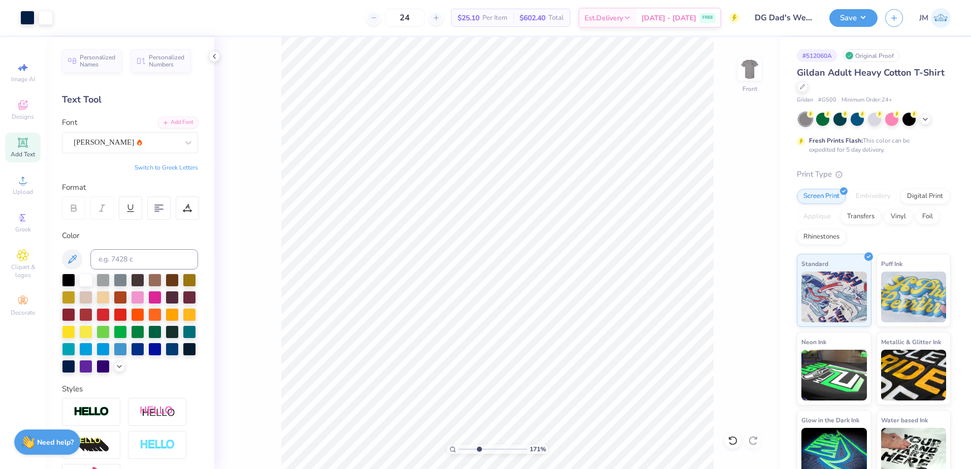
click at [479, 447] on input "range" at bounding box center [493, 449] width 69 height 9
click at [492, 452] on input "range" at bounding box center [493, 449] width 69 height 9
drag, startPoint x: 482, startPoint y: 450, endPoint x: 462, endPoint y: 448, distance: 20.4
type input "1.19"
click at [462, 448] on input "range" at bounding box center [493, 449] width 69 height 9
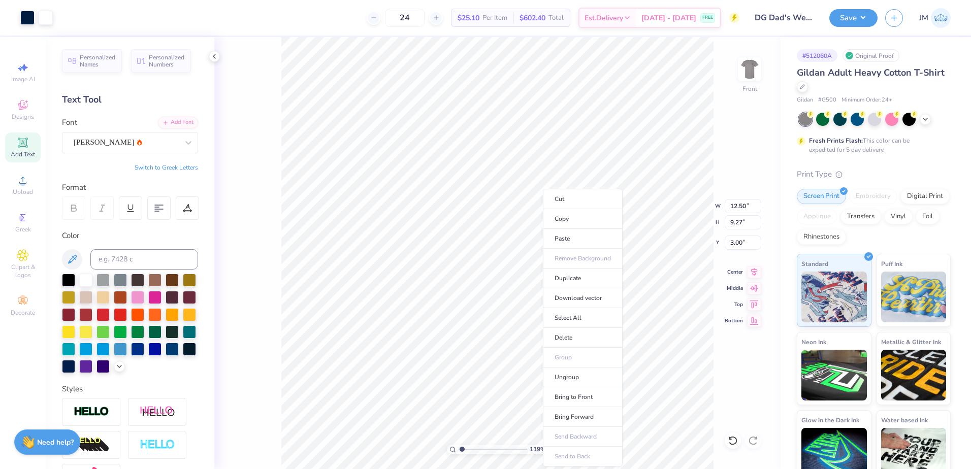
type input "9.27"
click at [559, 374] on li "Ungroup" at bounding box center [583, 378] width 80 height 20
click at [547, 355] on li "Group" at bounding box center [571, 358] width 80 height 20
type input "7.43"
type input "0.63"
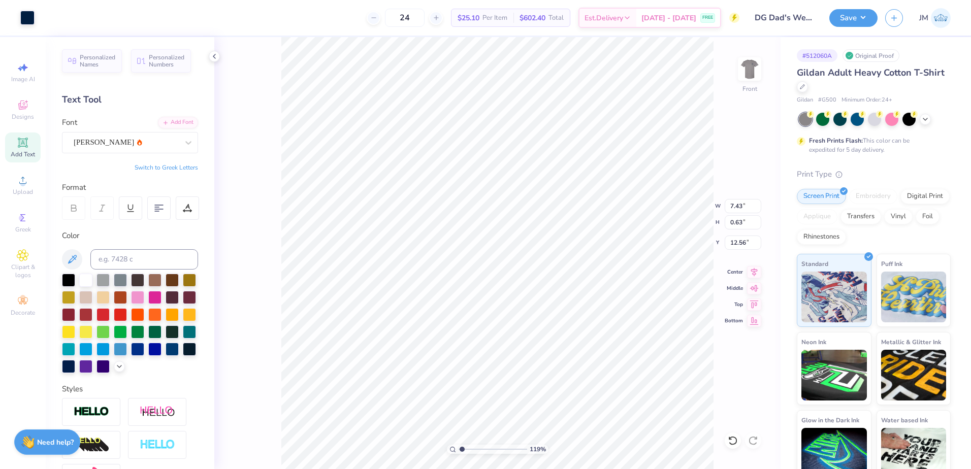
type input "12.50"
type input "1"
click at [461, 445] on input "range" at bounding box center [493, 449] width 69 height 9
drag, startPoint x: 537, startPoint y: 297, endPoint x: 533, endPoint y: 320, distance: 23.8
click at [533, 320] on ul "Cut Copy Paste Remove Background Duplicate Download vector Select All Delete Gr…" at bounding box center [550, 288] width 80 height 278
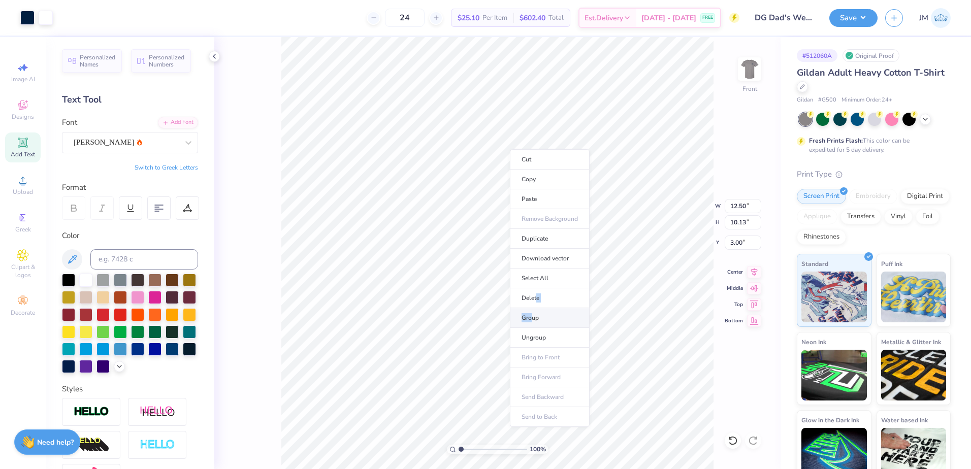
click at [533, 320] on li "Group" at bounding box center [550, 318] width 80 height 20
click at [754, 71] on img at bounding box center [749, 69] width 41 height 41
click at [885, 3] on div "Save JM" at bounding box center [900, 18] width 142 height 36
click at [862, 16] on button "Save" at bounding box center [853, 17] width 48 height 18
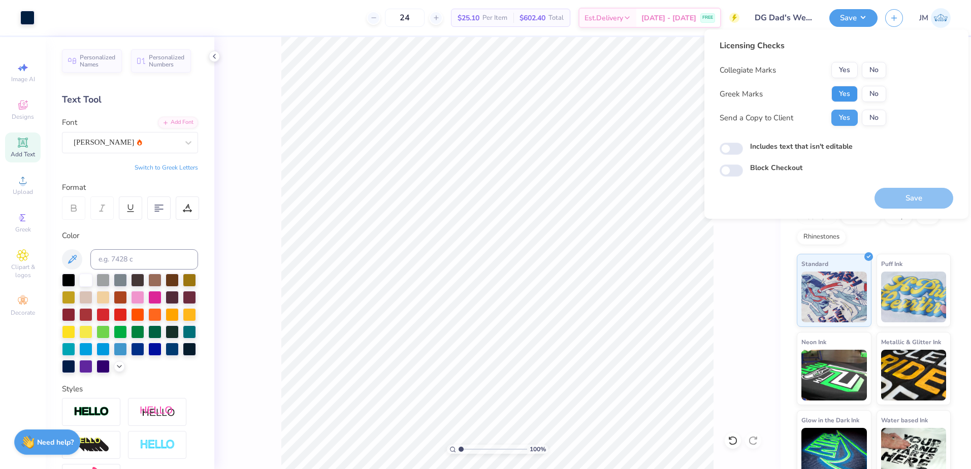
click at [834, 93] on button "Yes" at bounding box center [844, 94] width 26 height 16
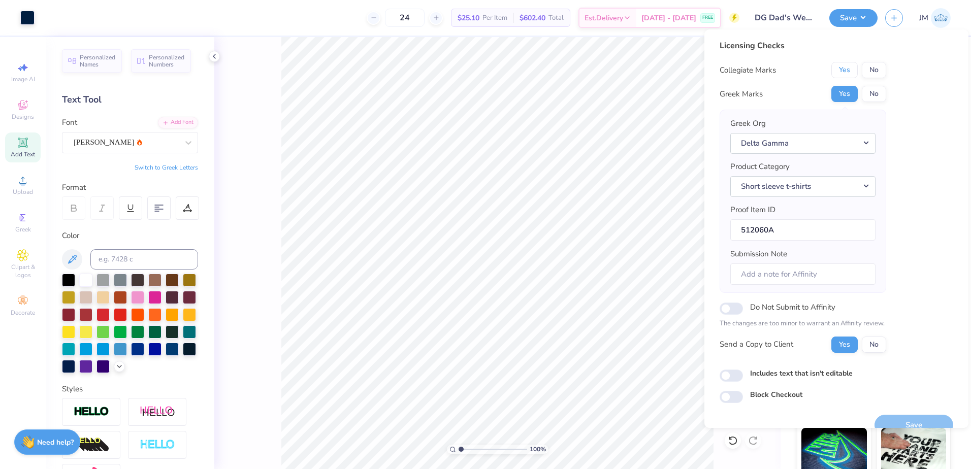
click at [841, 74] on button "Yes" at bounding box center [844, 70] width 26 height 16
click at [757, 56] on div "Licensing Checks Collegiate Marks Yes No Greek Marks Yes No Greek Org Delta Gam…" at bounding box center [803, 200] width 167 height 321
click at [755, 73] on div "Collegiate Marks" at bounding box center [748, 70] width 56 height 12
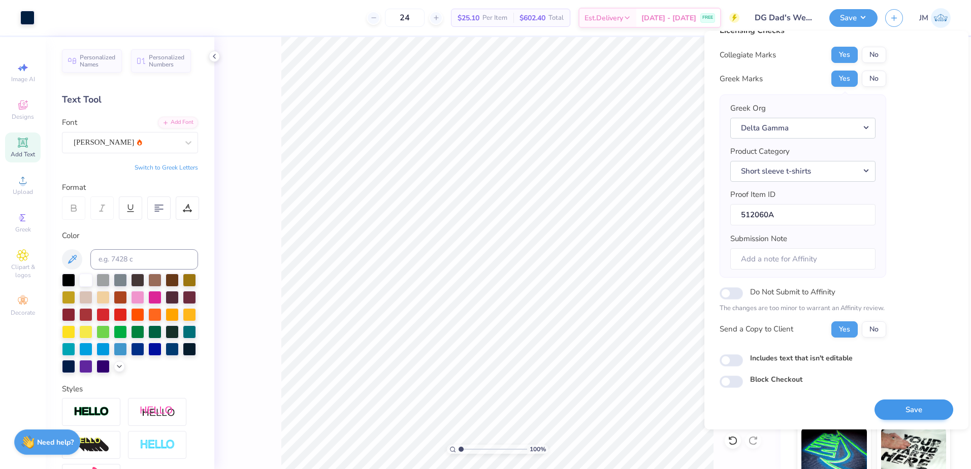
scroll to position [17, 0]
click at [900, 411] on button "Save" at bounding box center [913, 409] width 79 height 21
